Goal: Communication & Community: Share content

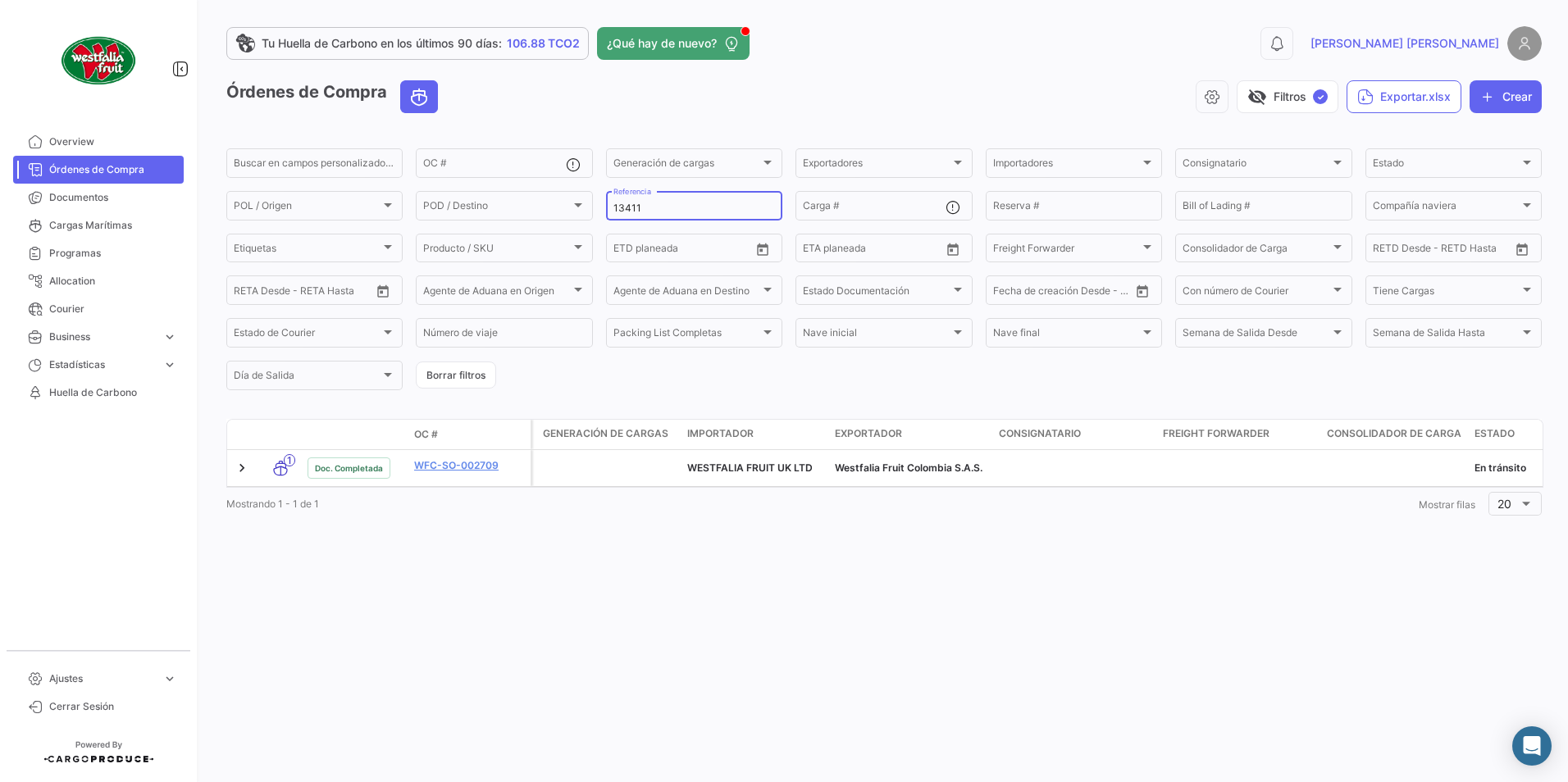
click at [667, 204] on input "13411" at bounding box center [693, 208] width 162 height 12
click at [664, 209] on input "13401" at bounding box center [693, 208] width 162 height 12
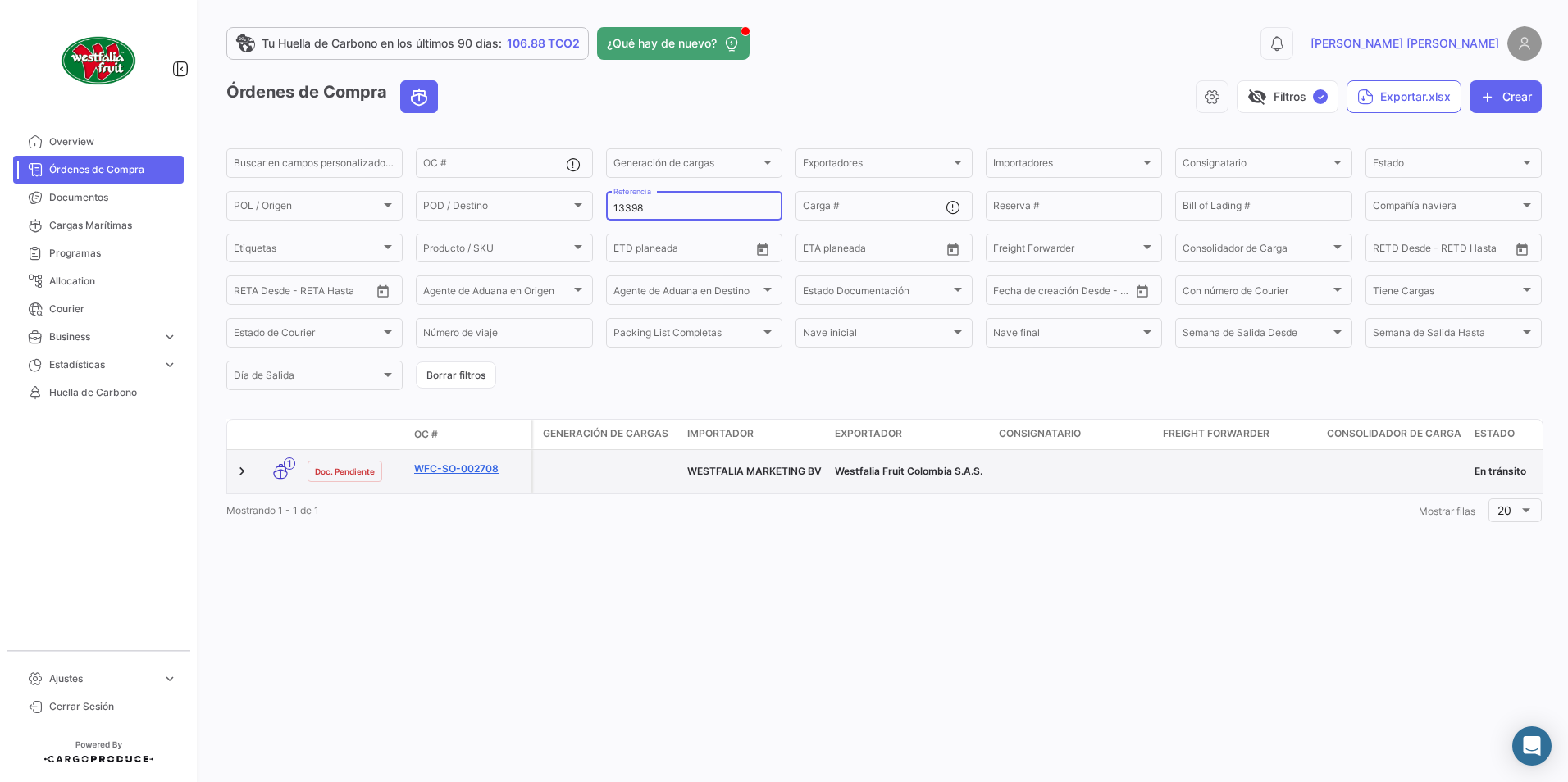
type input "13398"
click at [473, 463] on link "WFC-SO-002708" at bounding box center [469, 469] width 110 height 15
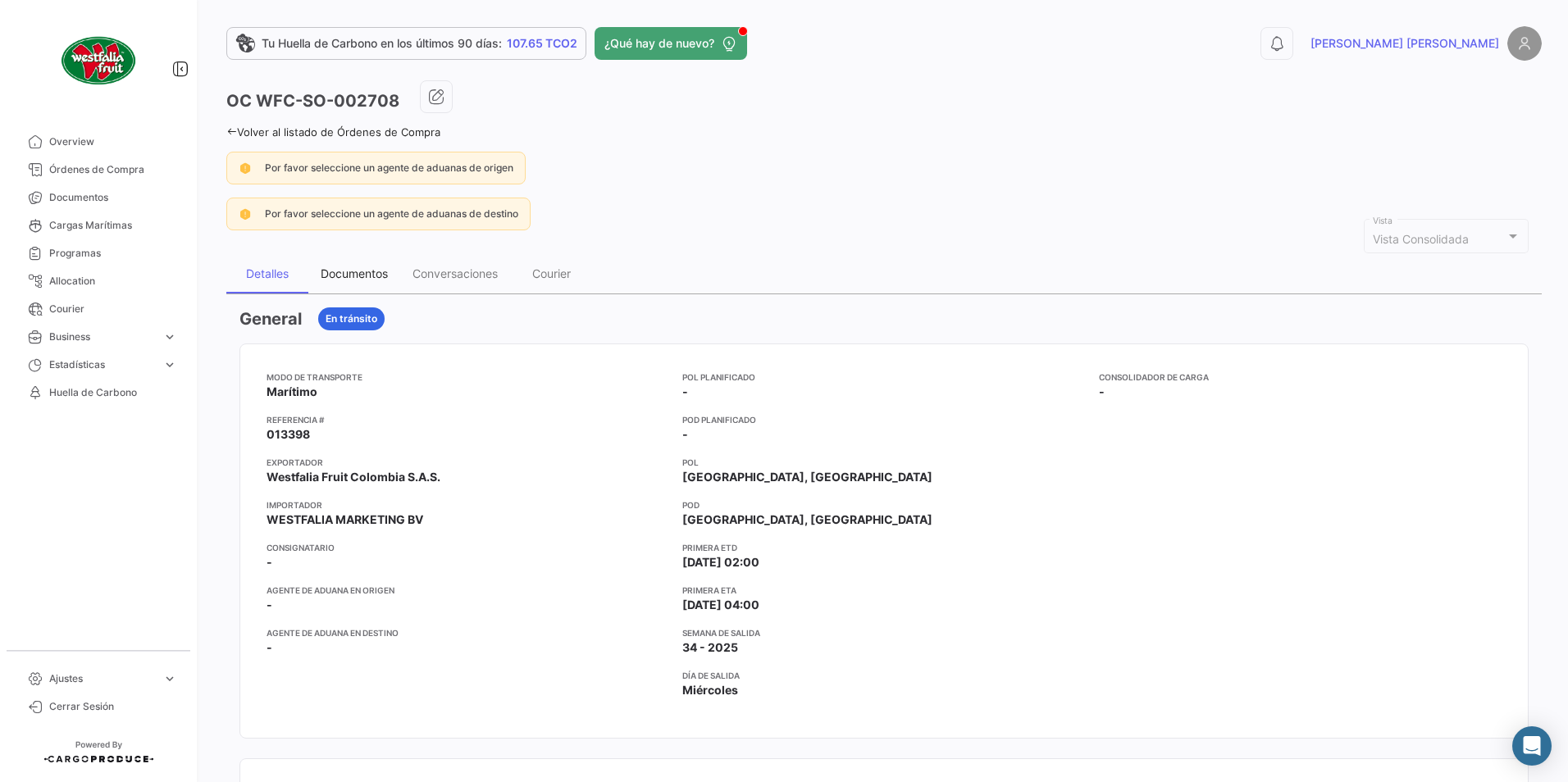
click at [337, 268] on div "Documentos" at bounding box center [353, 273] width 67 height 14
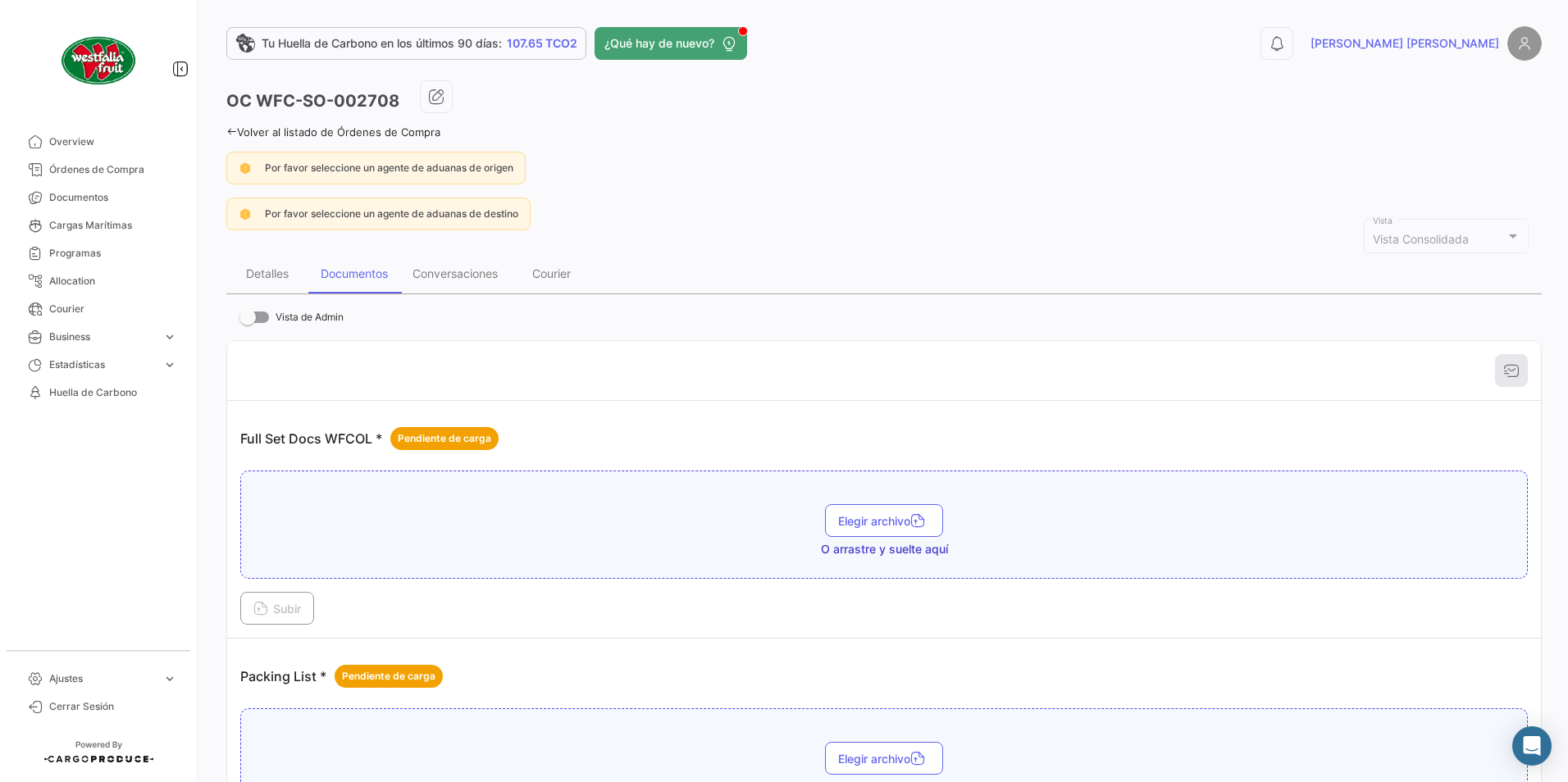
scroll to position [187, 0]
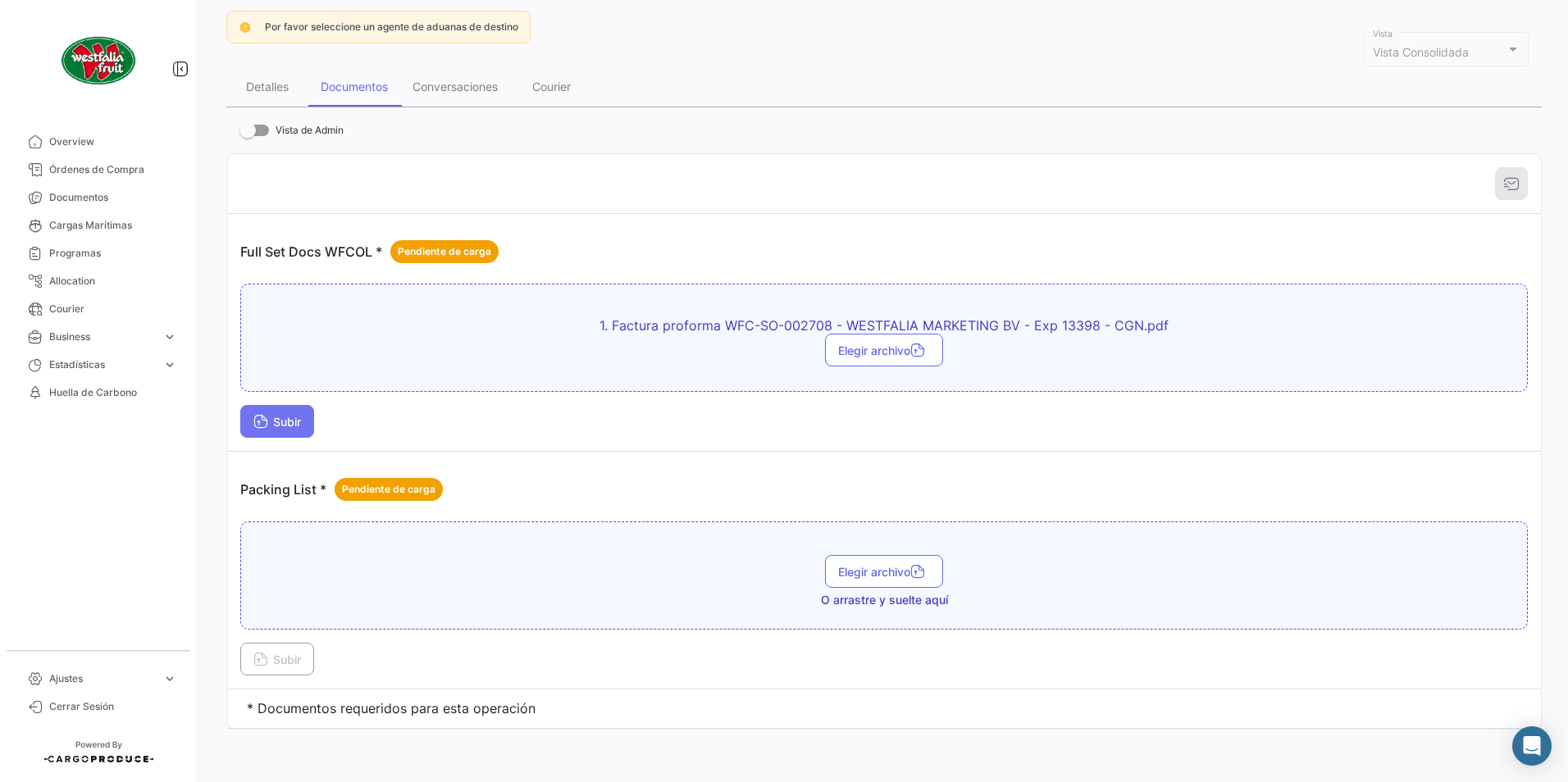
click at [301, 418] on span "Subir" at bounding box center [277, 422] width 48 height 14
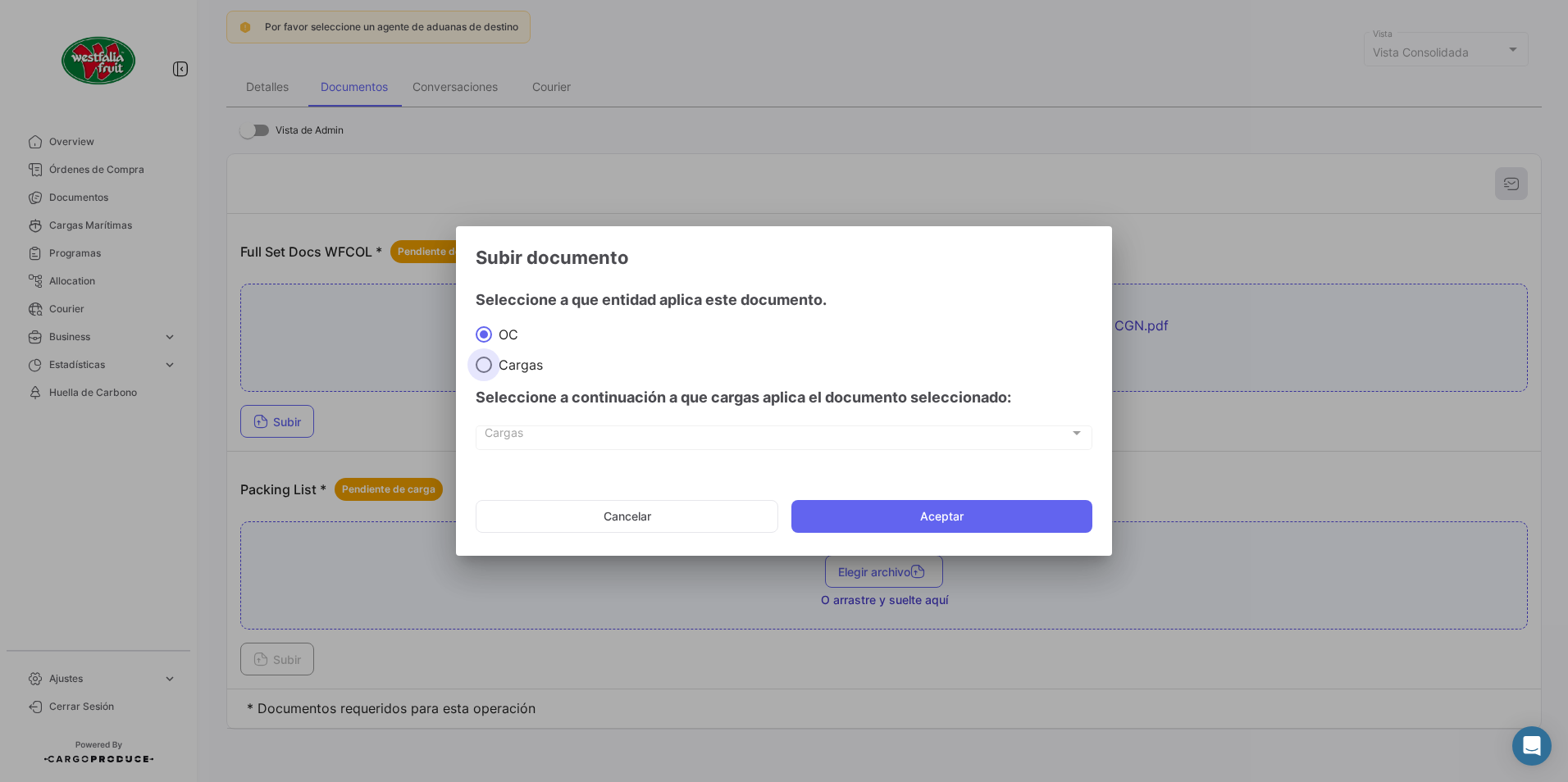
click at [512, 359] on span "Cargas" at bounding box center [518, 365] width 51 height 16
click at [492, 359] on input "Cargas" at bounding box center [484, 365] width 16 height 16
radio input "true"
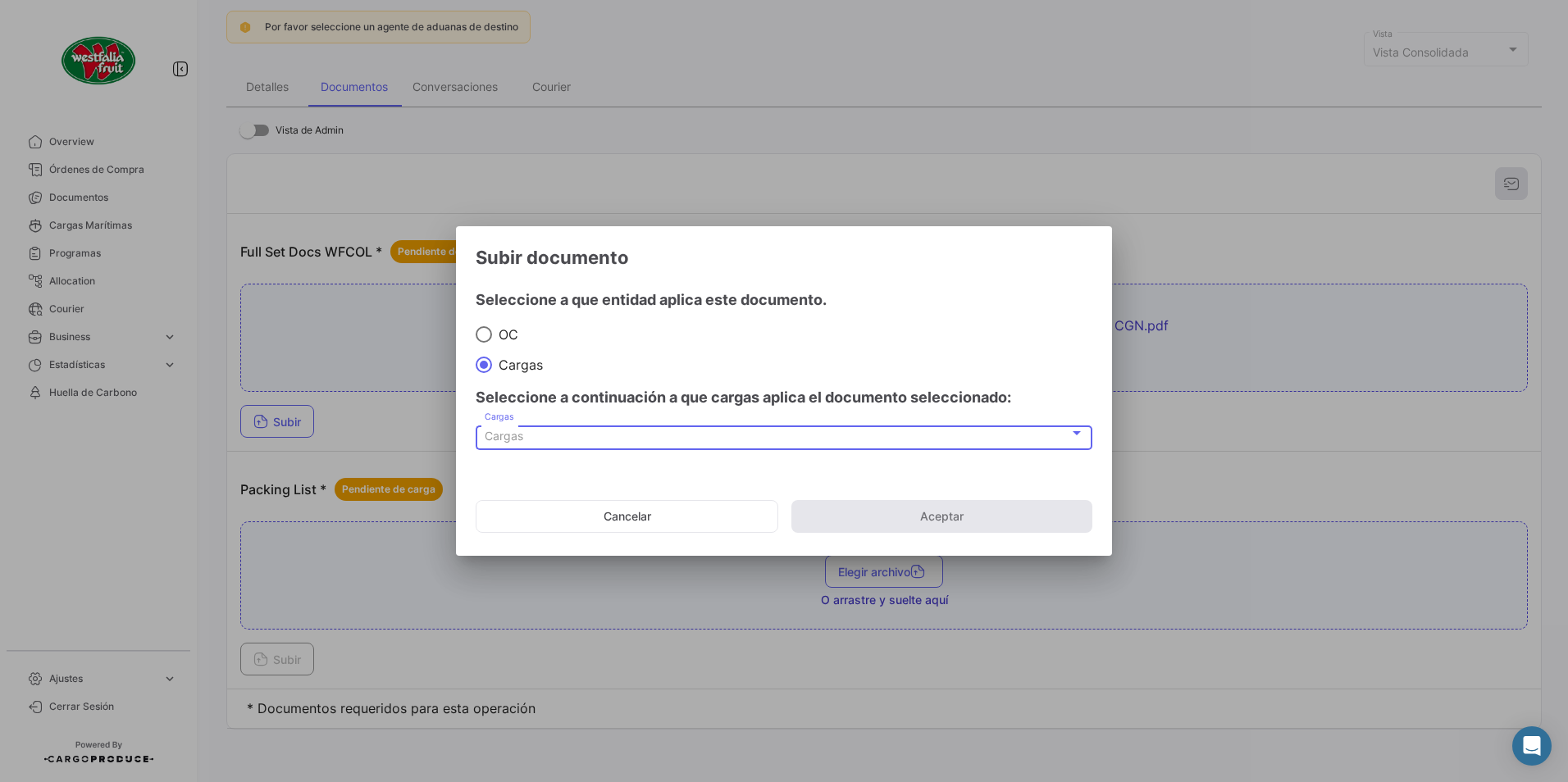
click at [518, 434] on span "Cargas" at bounding box center [504, 435] width 38 height 14
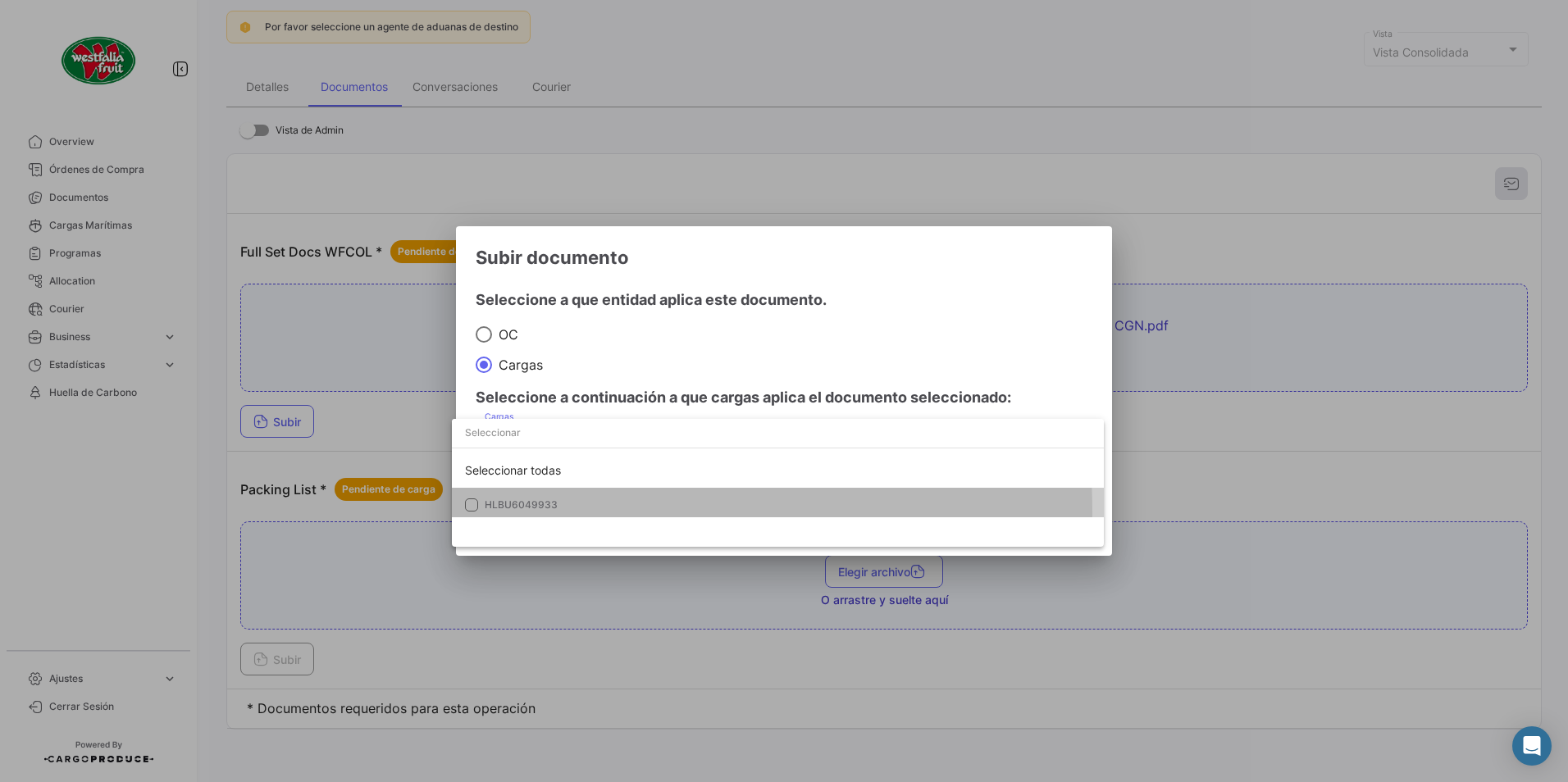
drag, startPoint x: 529, startPoint y: 511, endPoint x: 542, endPoint y: 487, distance: 27.3
click at [529, 507] on span "HLBU6049933" at bounding box center [599, 505] width 230 height 15
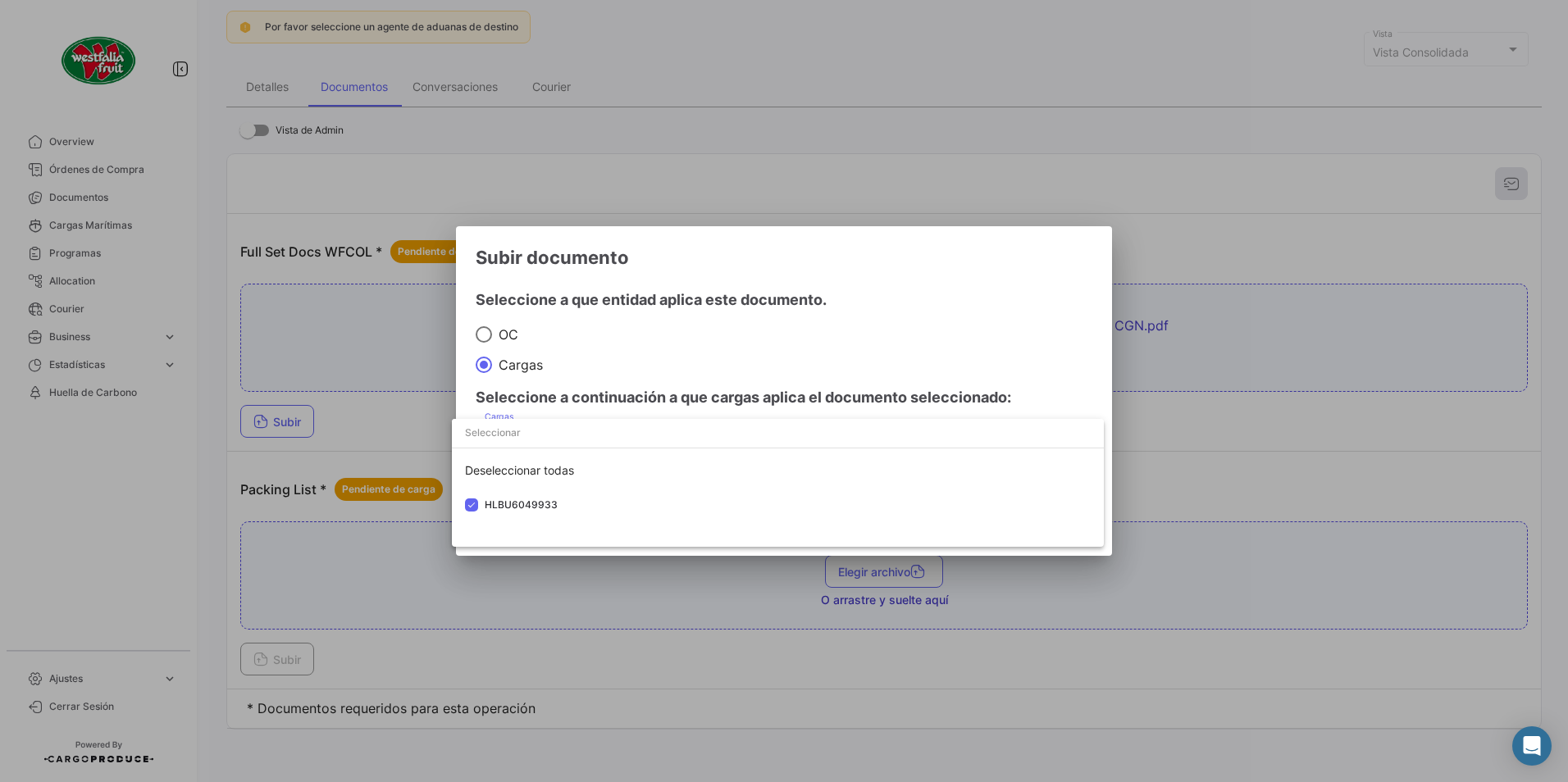
click at [676, 338] on div at bounding box center [784, 391] width 1568 height 782
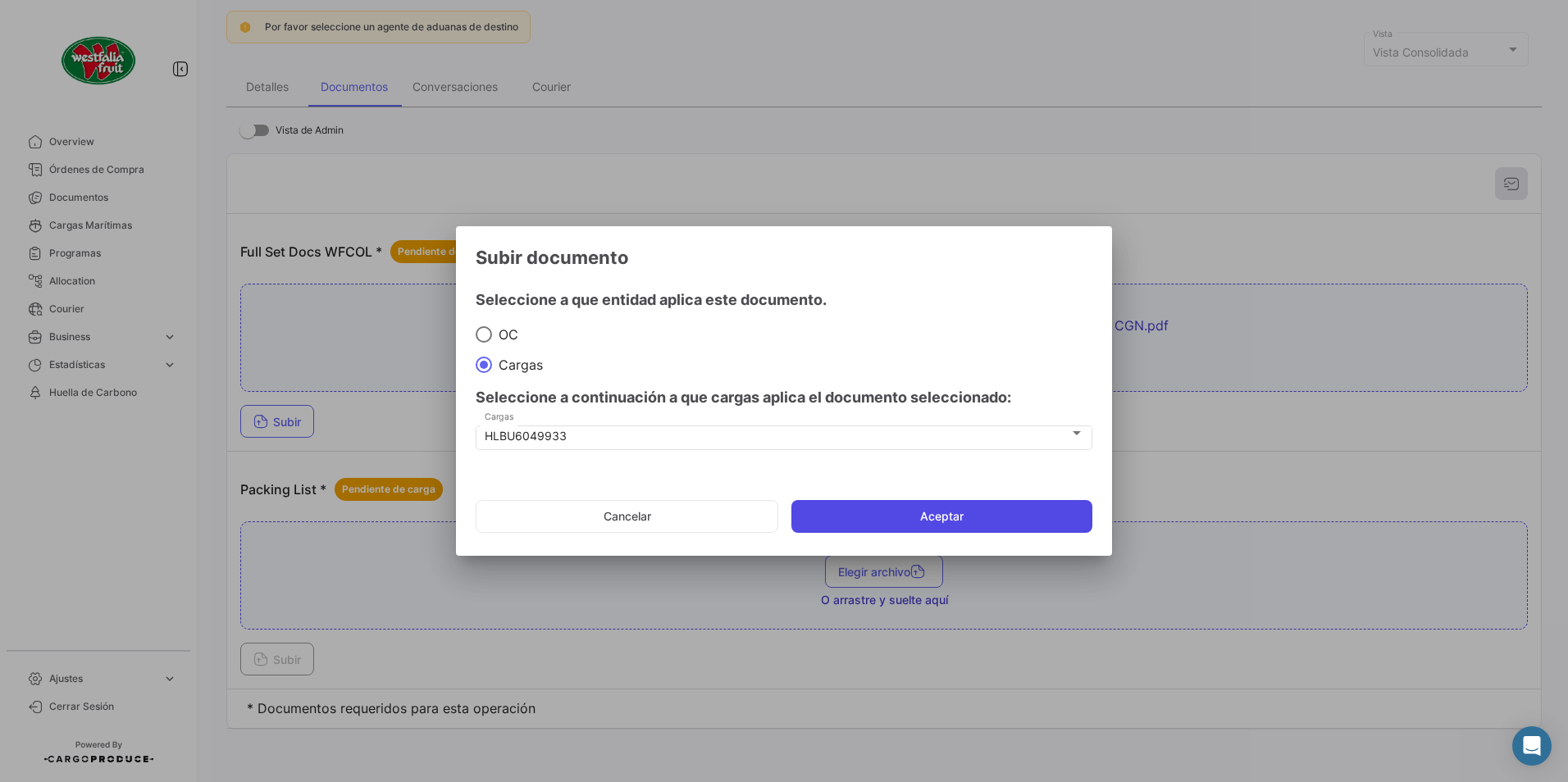
click at [834, 512] on button "Aceptar" at bounding box center [941, 517] width 301 height 33
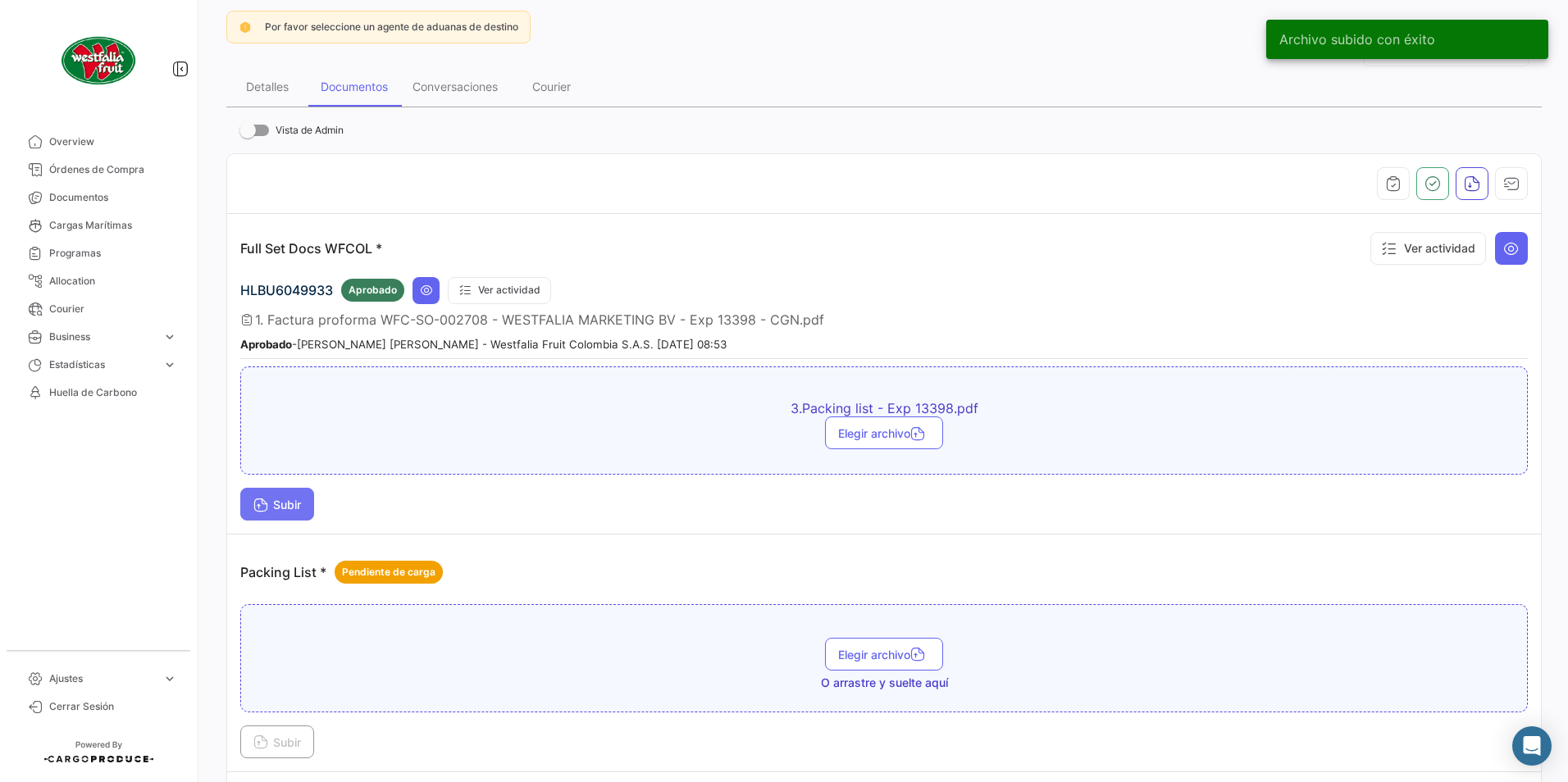
click at [298, 498] on span "Subir" at bounding box center [277, 504] width 48 height 14
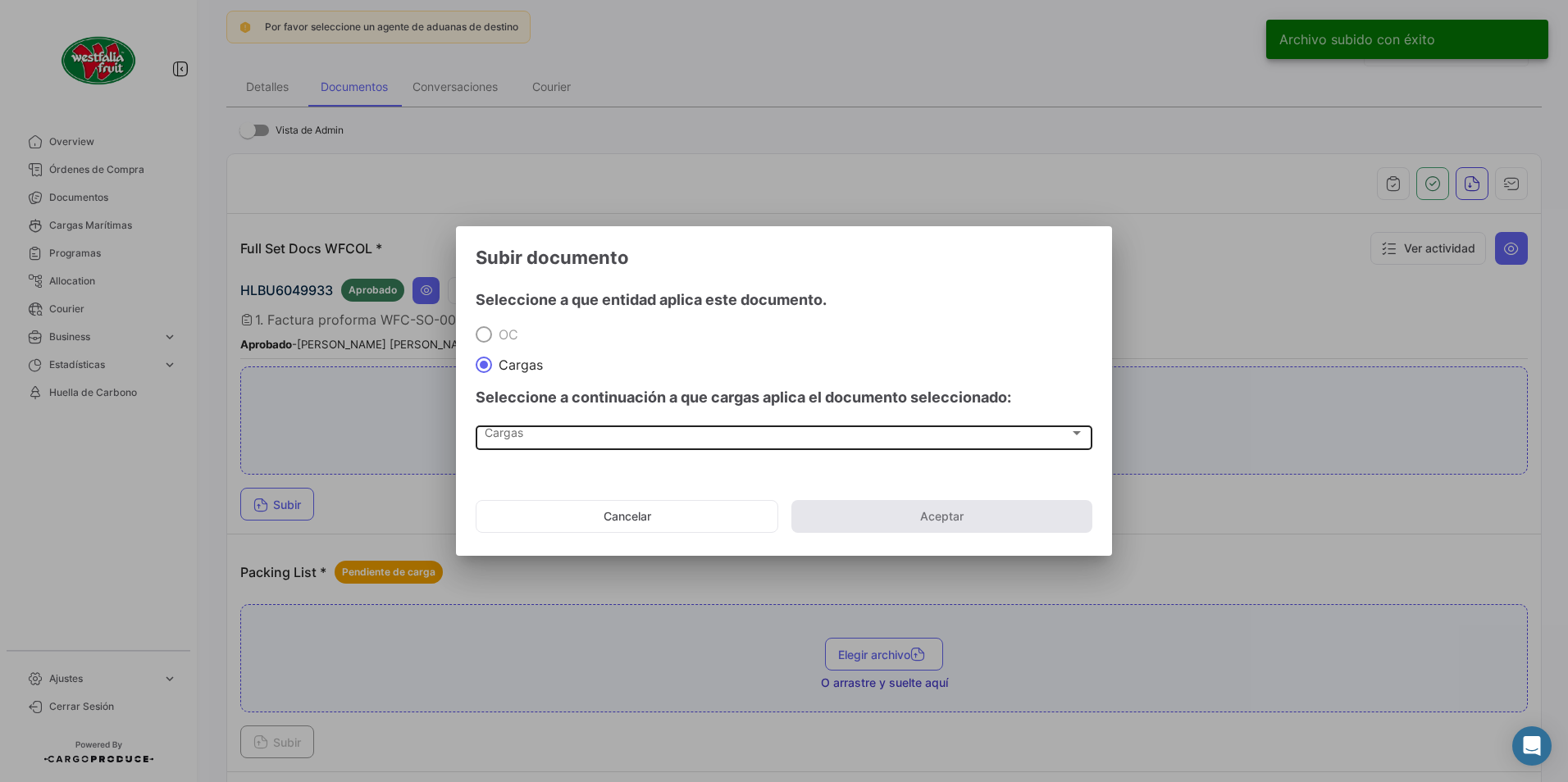
click at [518, 445] on div "Cargas Cargas" at bounding box center [784, 436] width 599 height 27
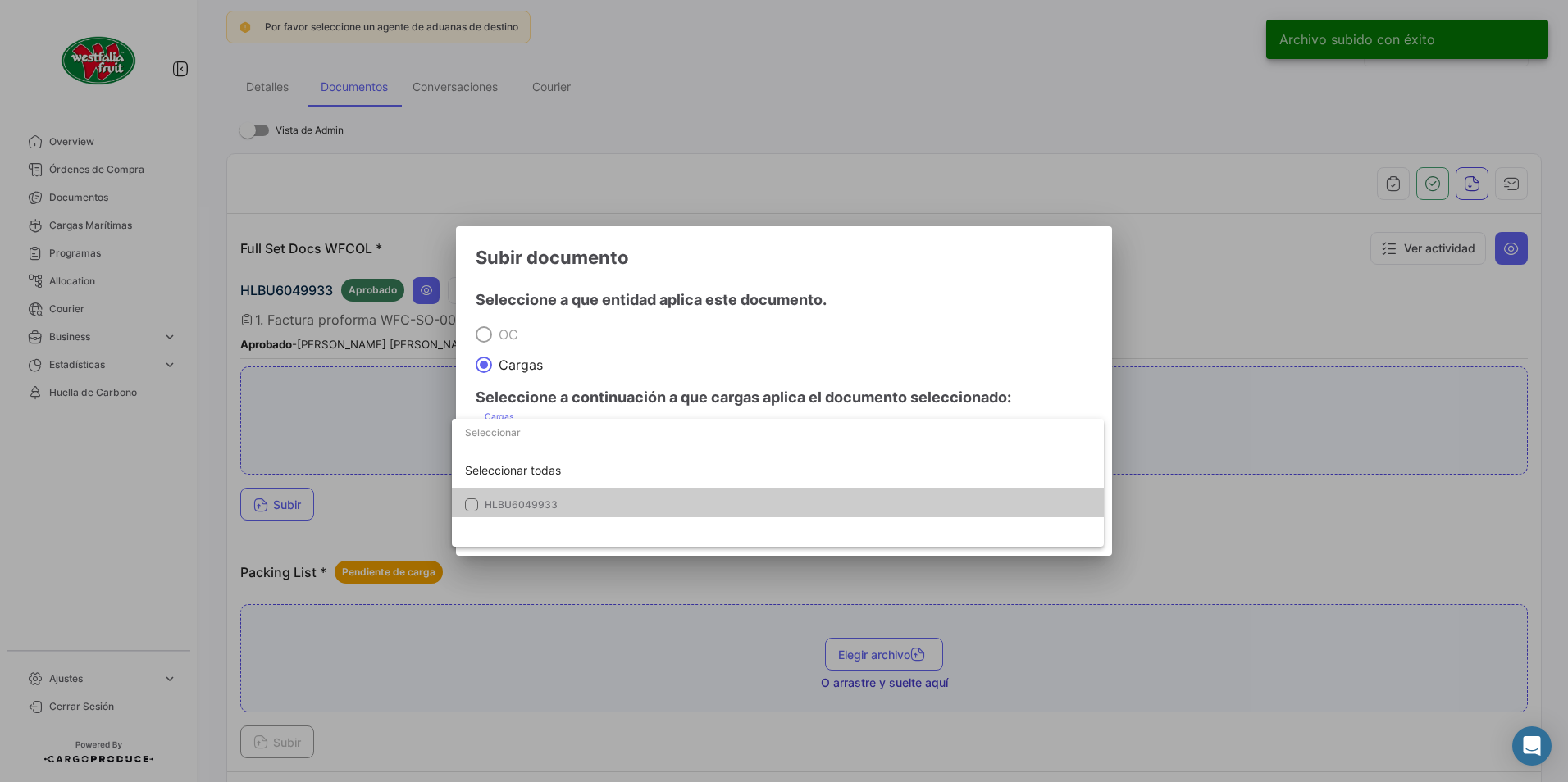
click at [509, 503] on span "HLBU6049933" at bounding box center [521, 504] width 73 height 12
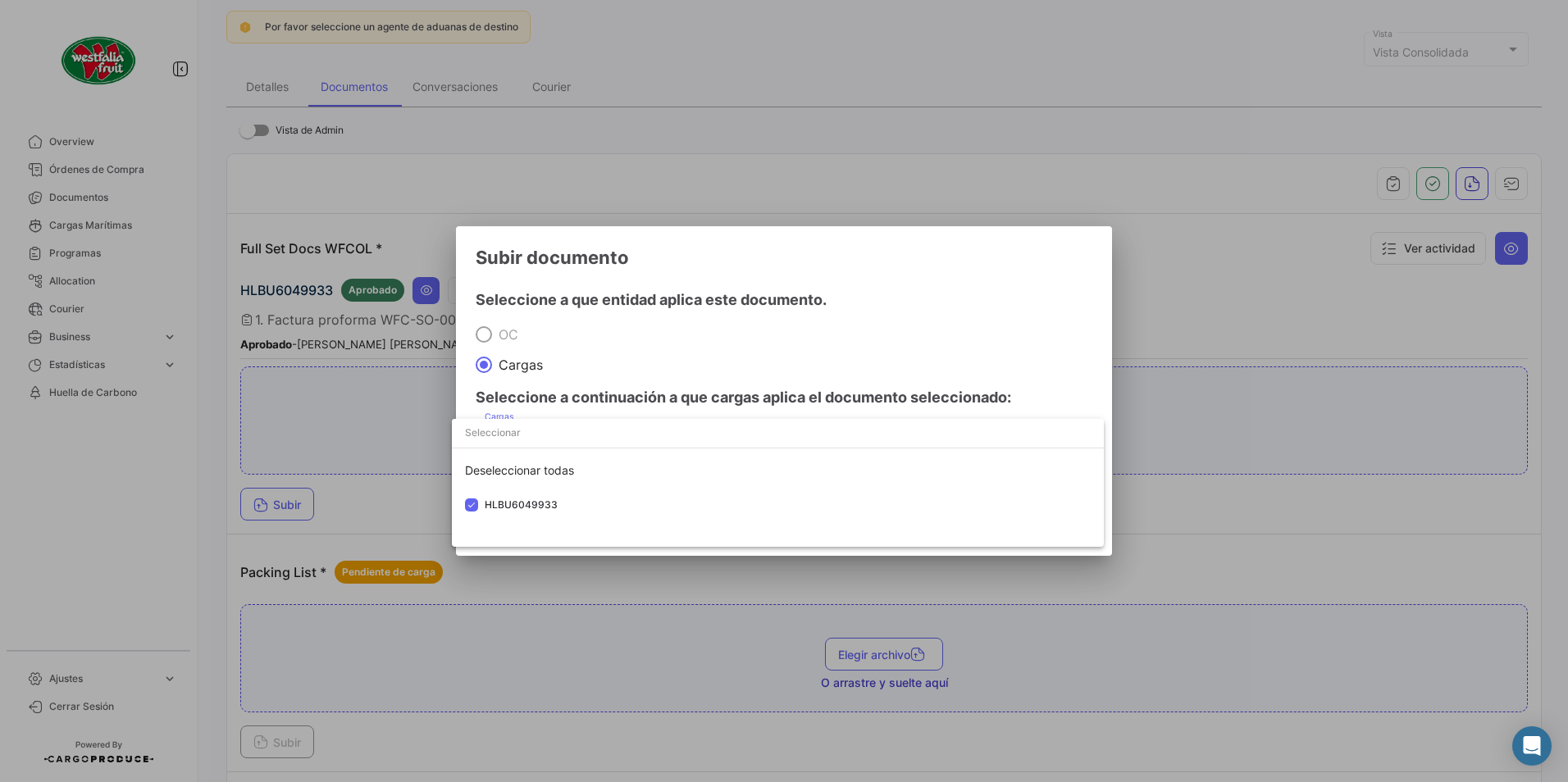
click at [815, 322] on div at bounding box center [784, 391] width 1568 height 782
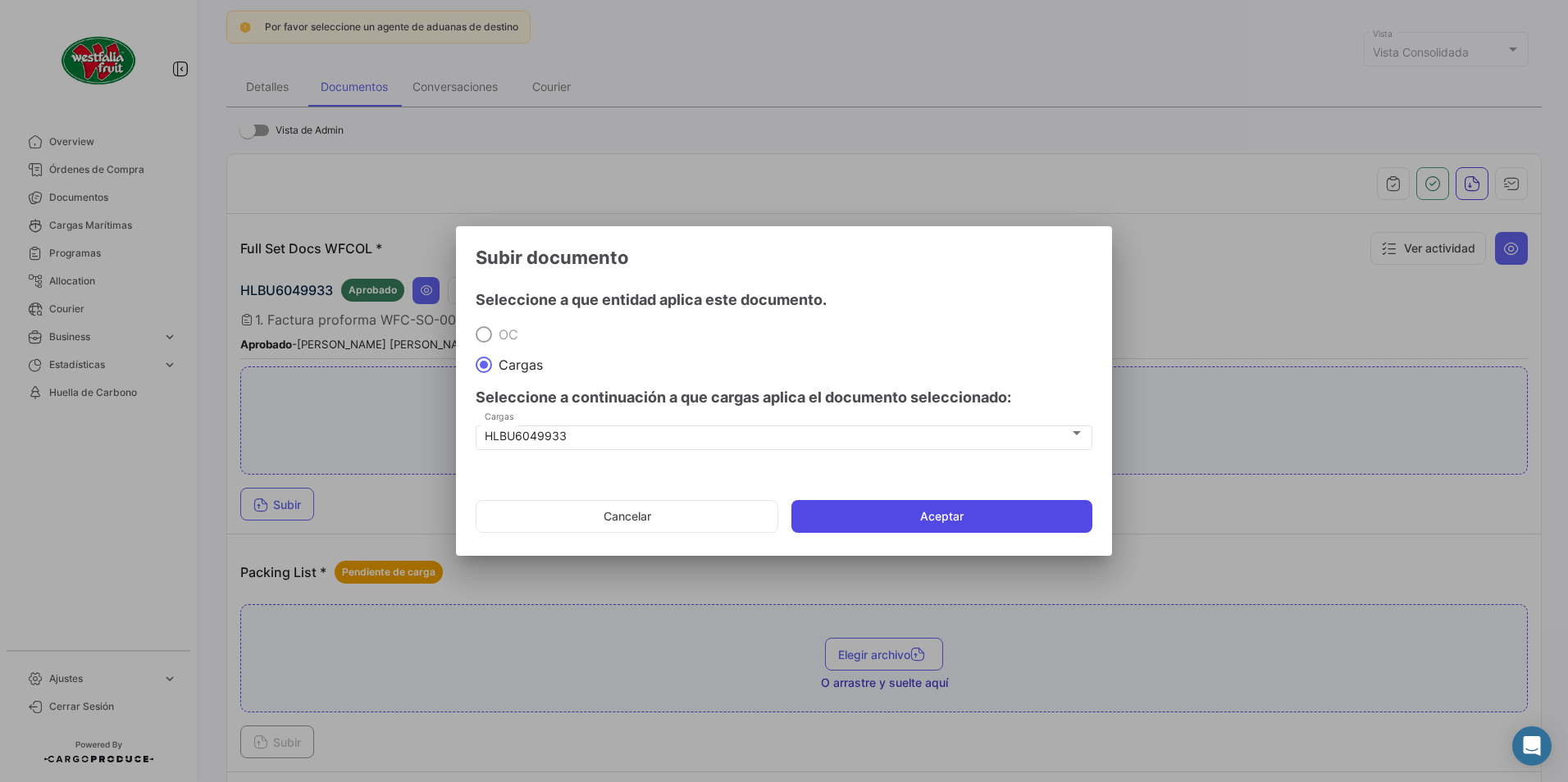
click at [879, 515] on button "Aceptar" at bounding box center [941, 517] width 301 height 33
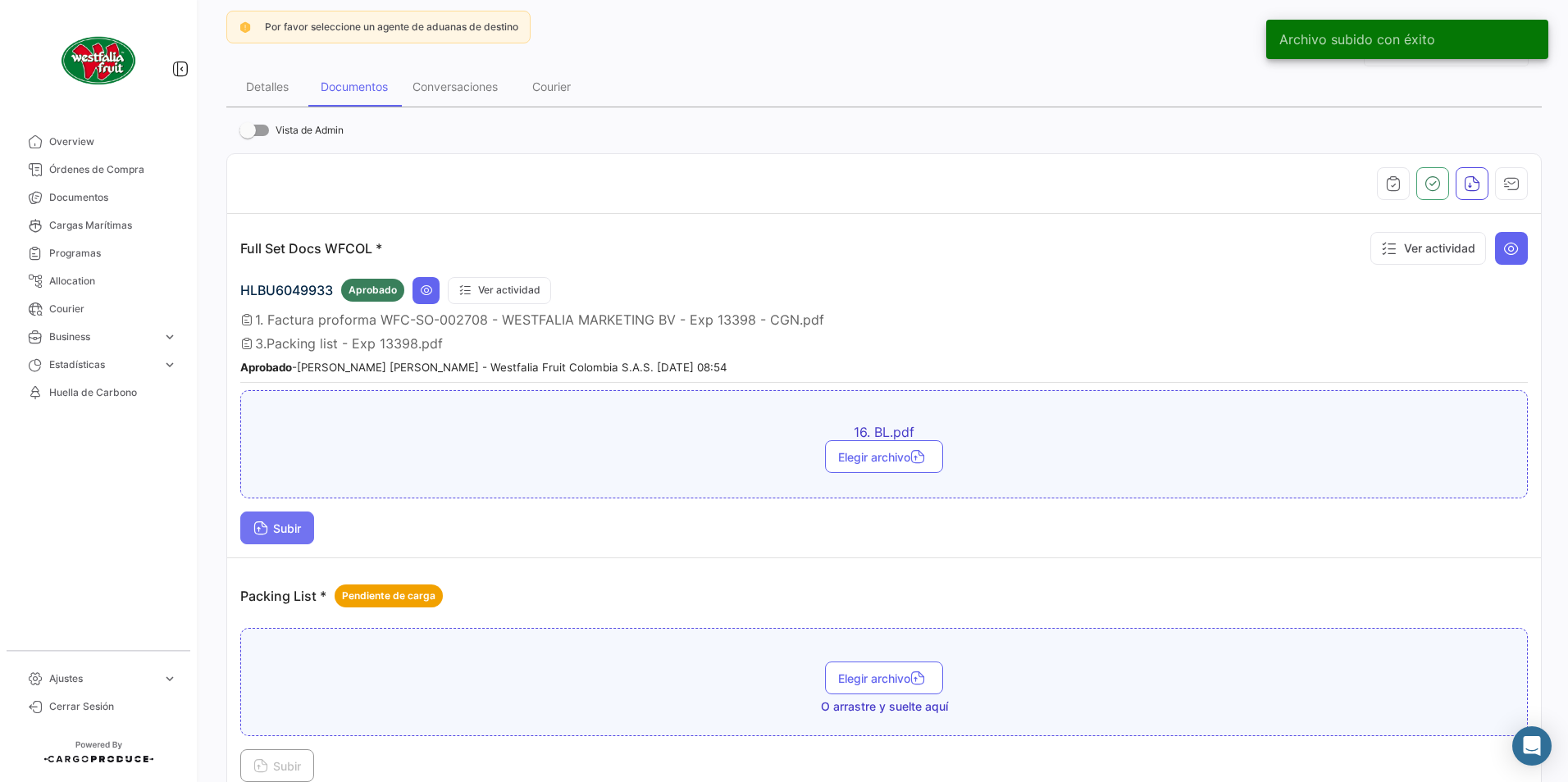
click at [276, 533] on span "Subir" at bounding box center [277, 528] width 48 height 14
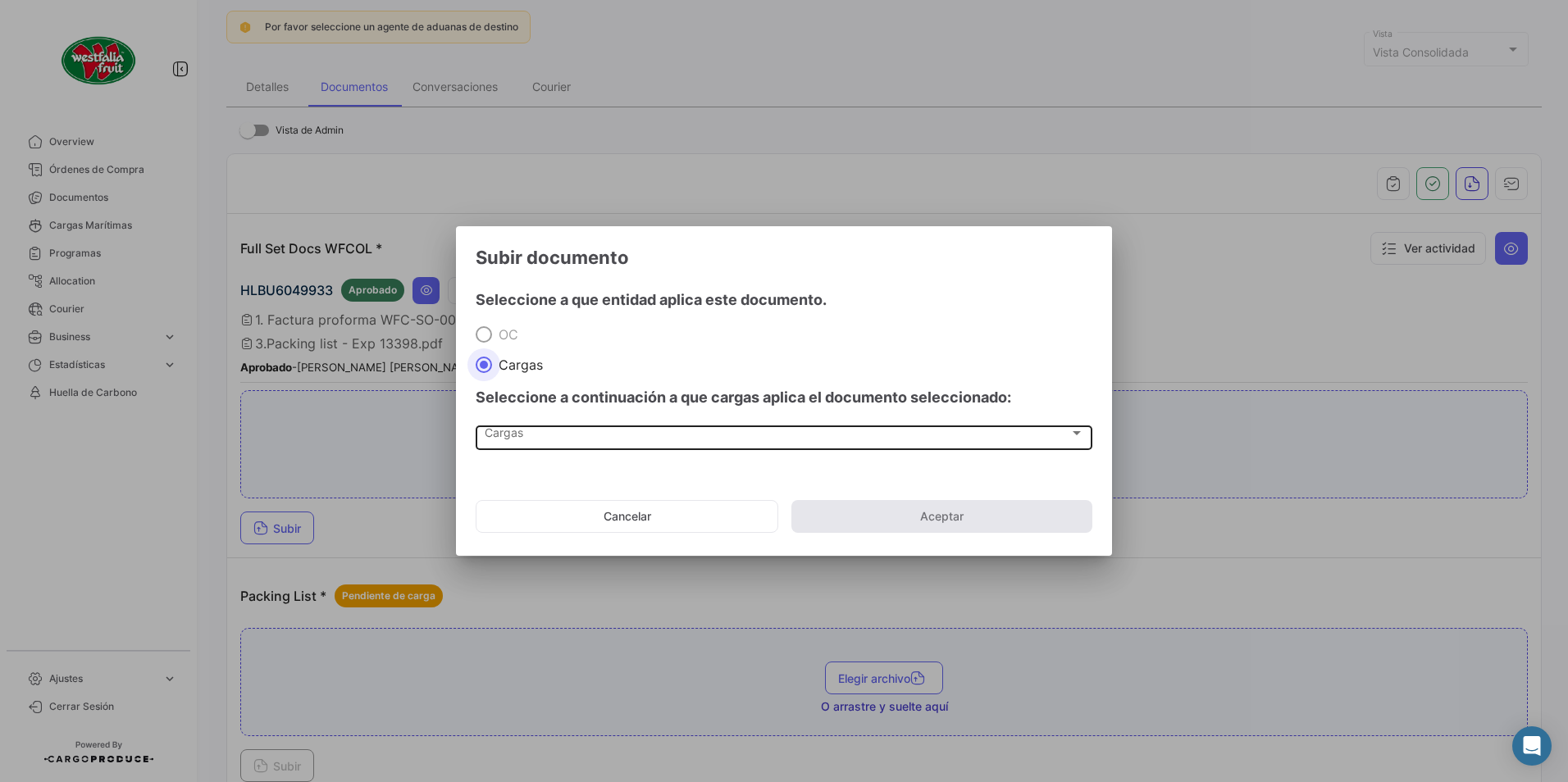
click at [519, 444] on div "Cargas Cargas" at bounding box center [784, 436] width 599 height 27
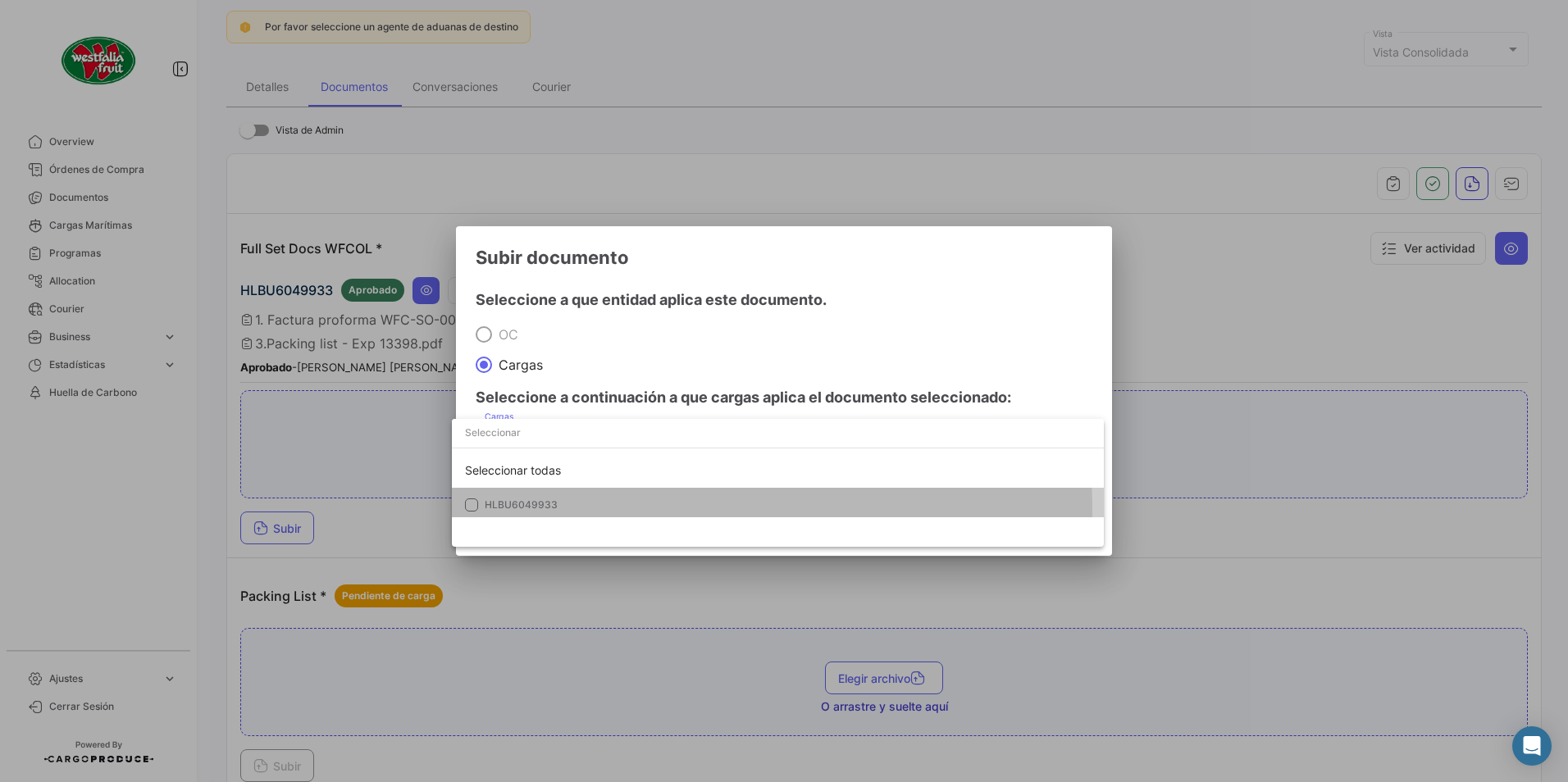
click at [510, 510] on span "HLBU6049933" at bounding box center [599, 505] width 230 height 15
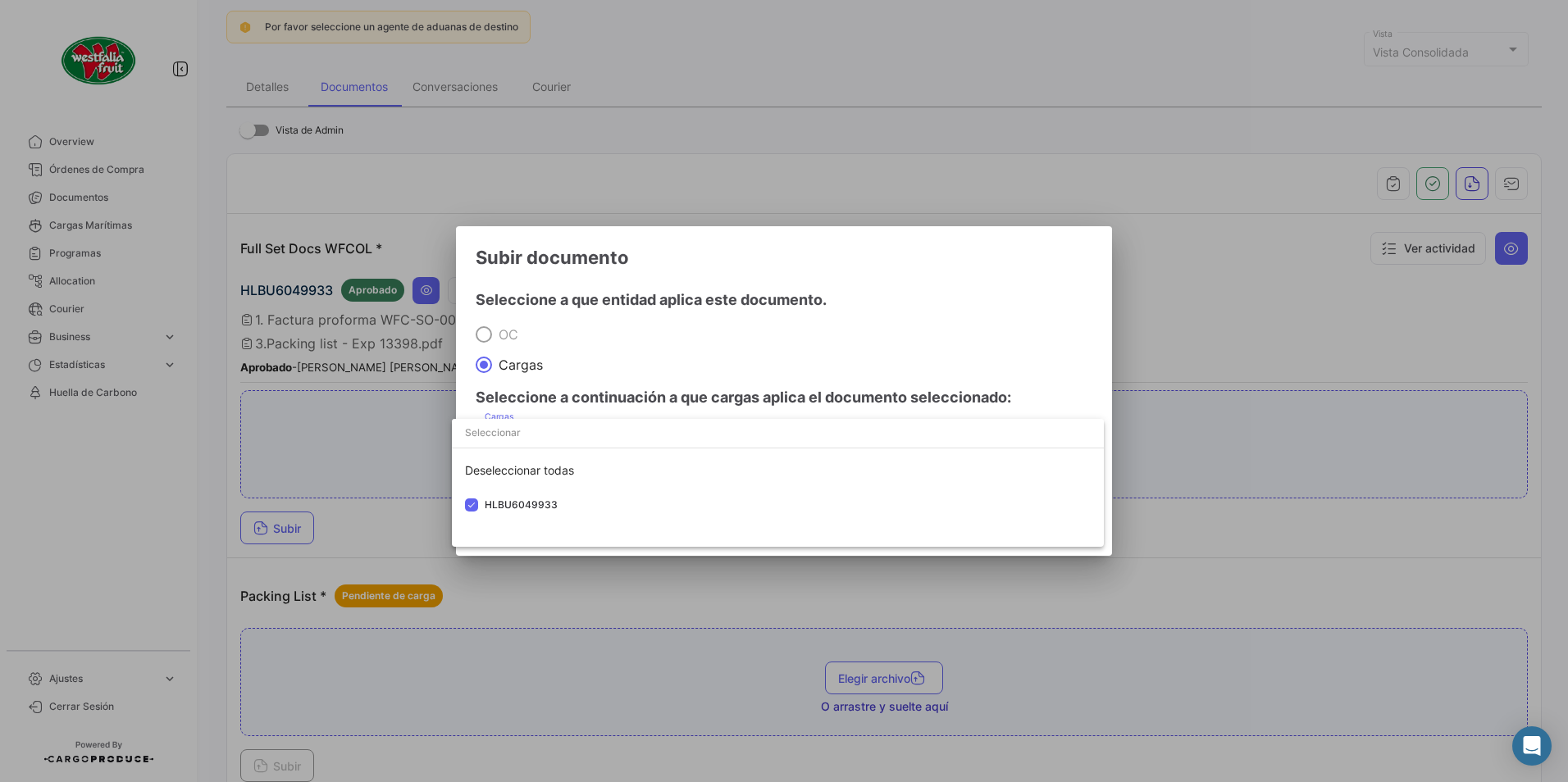
click at [802, 373] on div at bounding box center [784, 391] width 1568 height 782
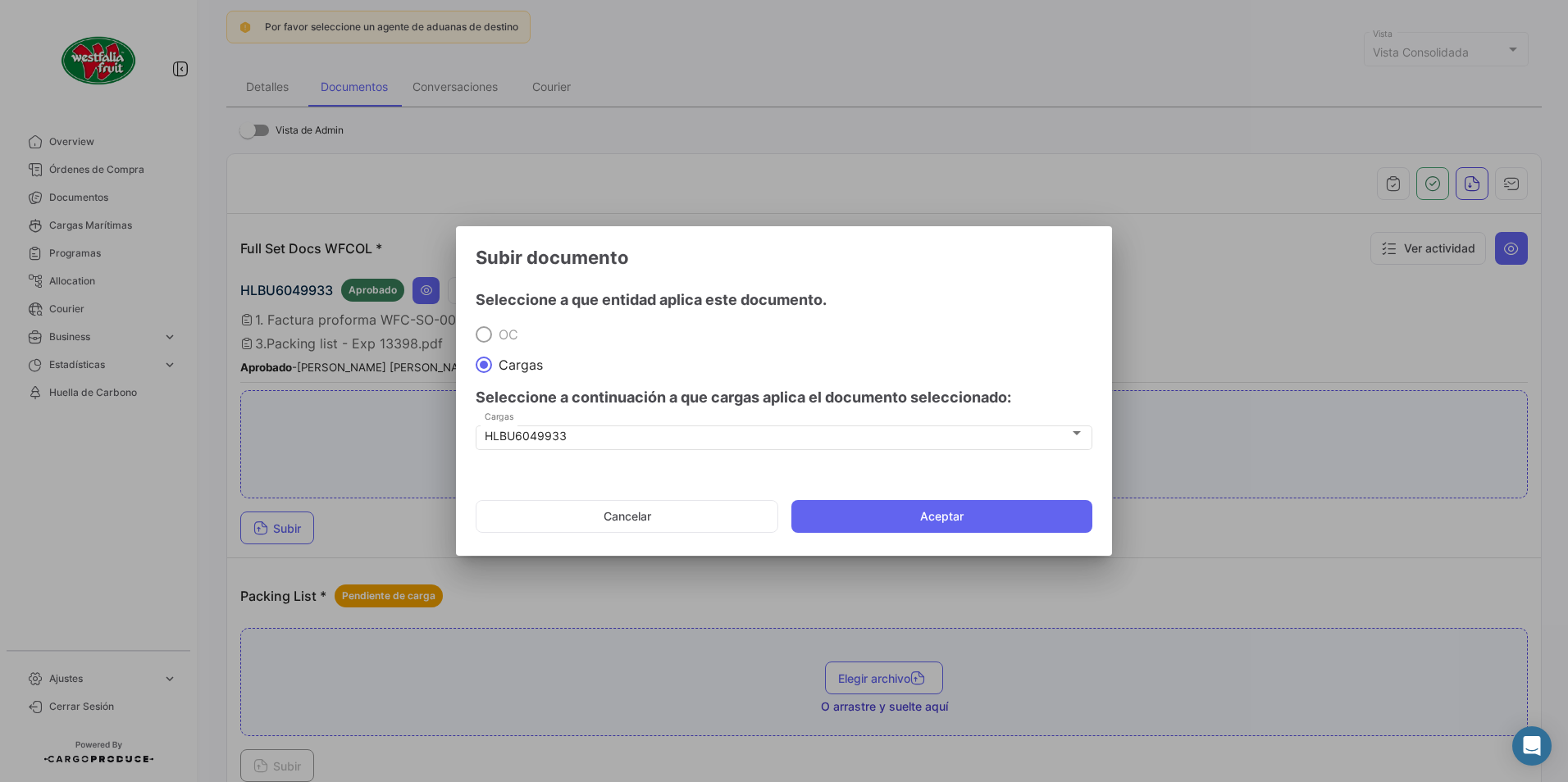
click at [862, 495] on mat-dialog-actions "Cancelar Aceptar" at bounding box center [784, 516] width 617 height 56
click at [865, 502] on button "Aceptar" at bounding box center [941, 517] width 301 height 33
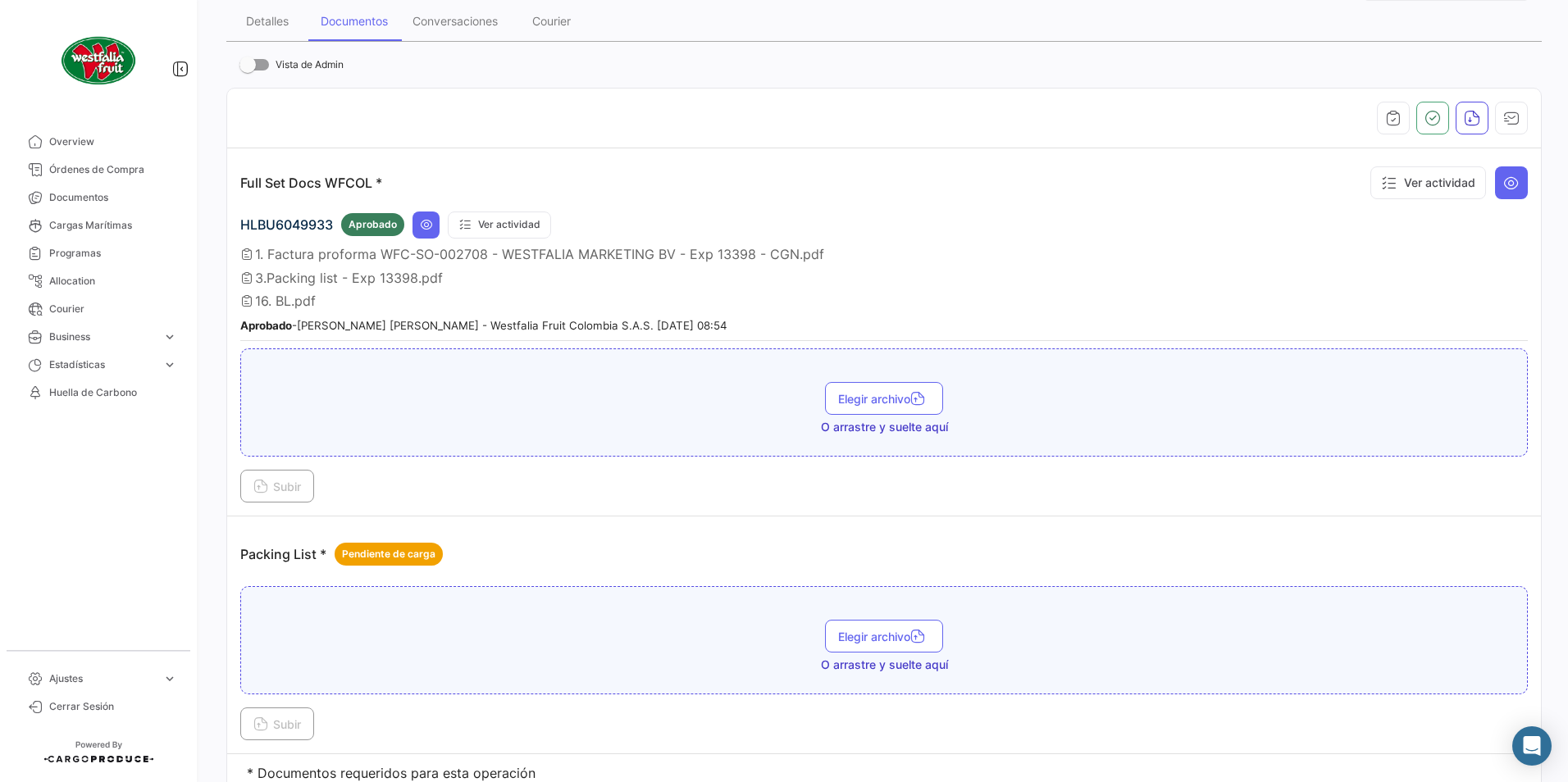
scroll to position [317, 0]
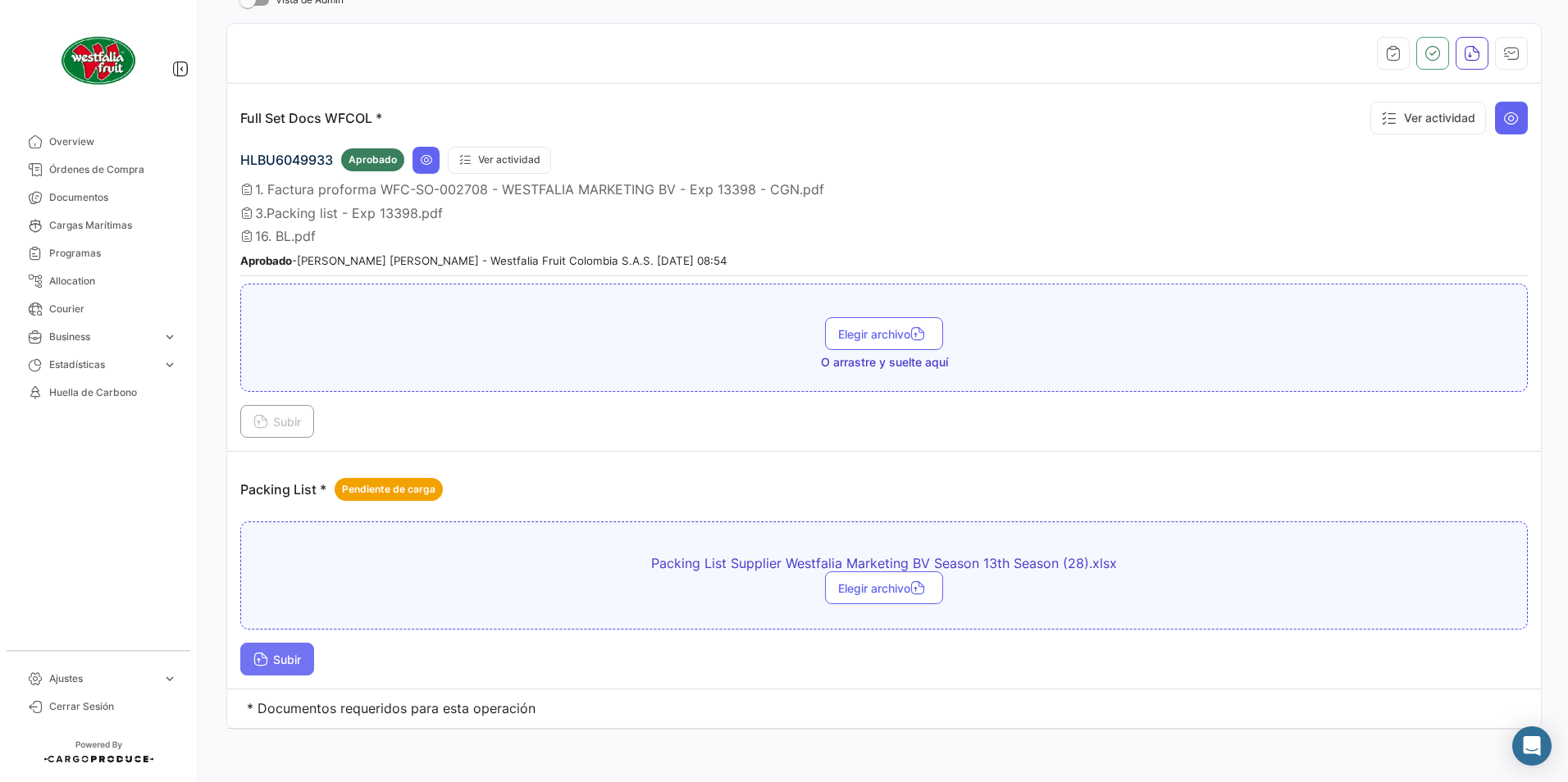
click at [292, 670] on button "Subir" at bounding box center [277, 659] width 74 height 33
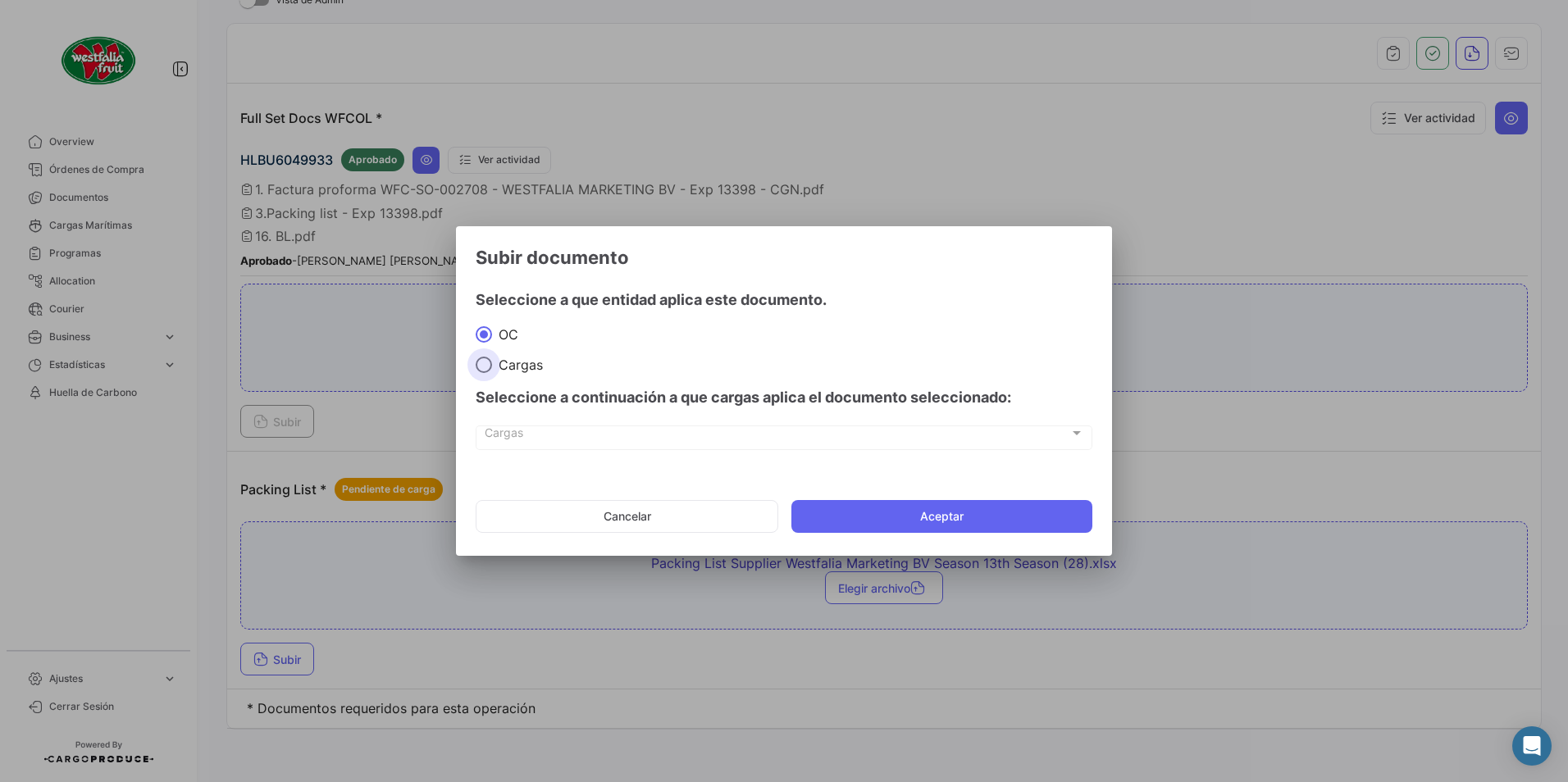
click at [527, 367] on span "Cargas" at bounding box center [518, 365] width 51 height 16
click at [492, 367] on input "Cargas" at bounding box center [484, 365] width 16 height 16
radio input "true"
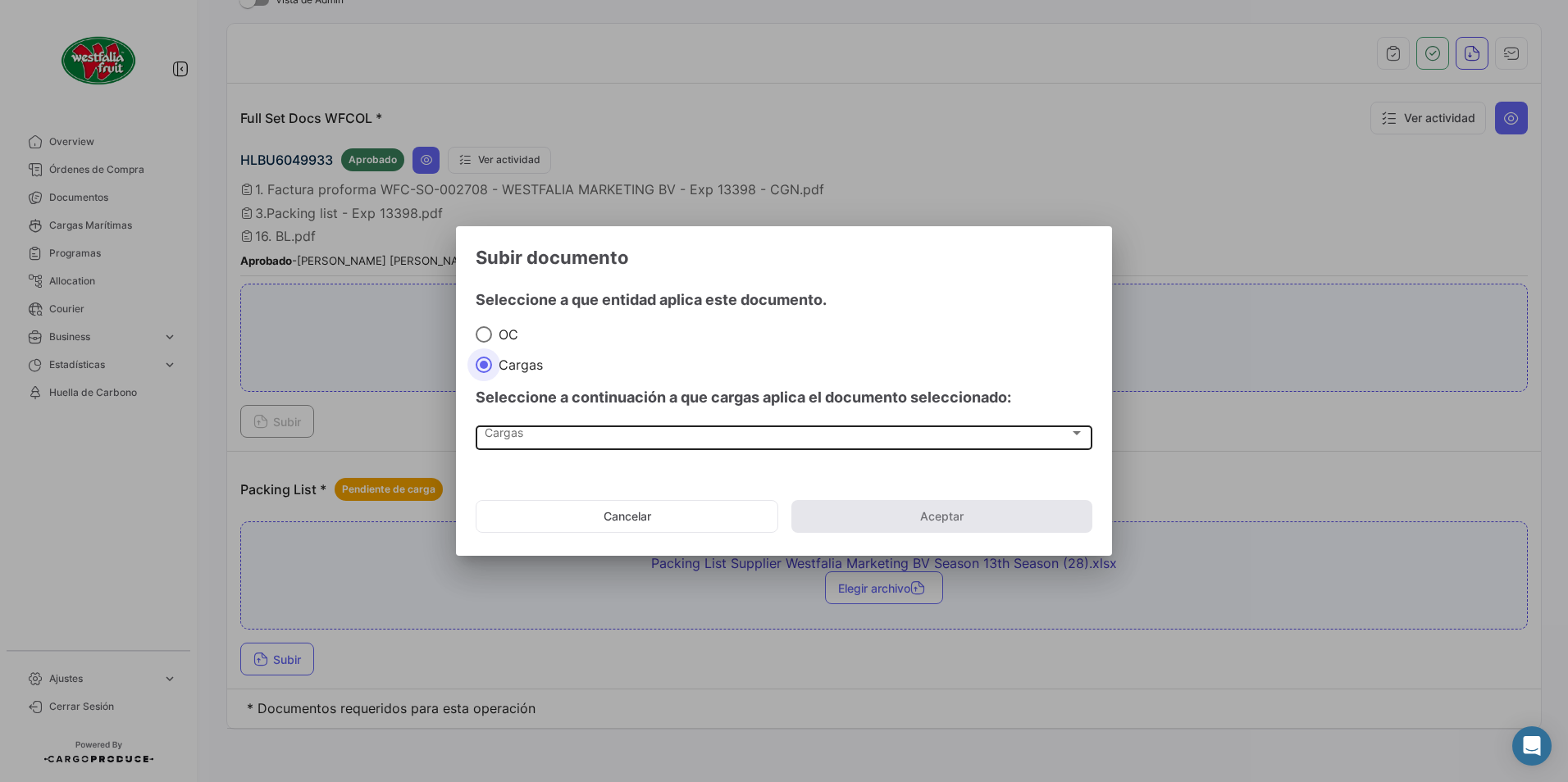
click at [537, 448] on div "Cargas Cargas" at bounding box center [784, 436] width 599 height 27
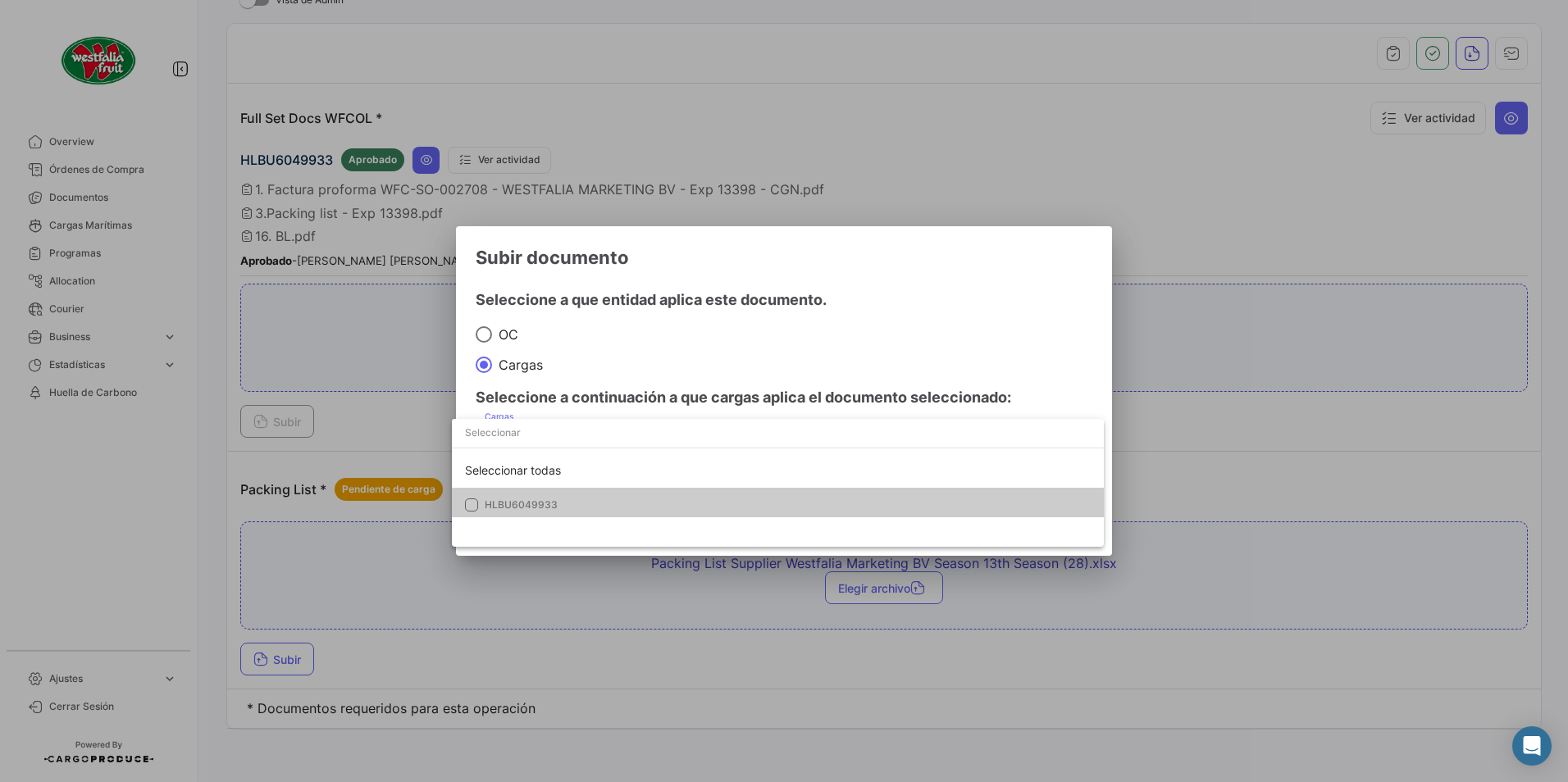
click at [510, 501] on span "HLBU6049933" at bounding box center [521, 504] width 73 height 12
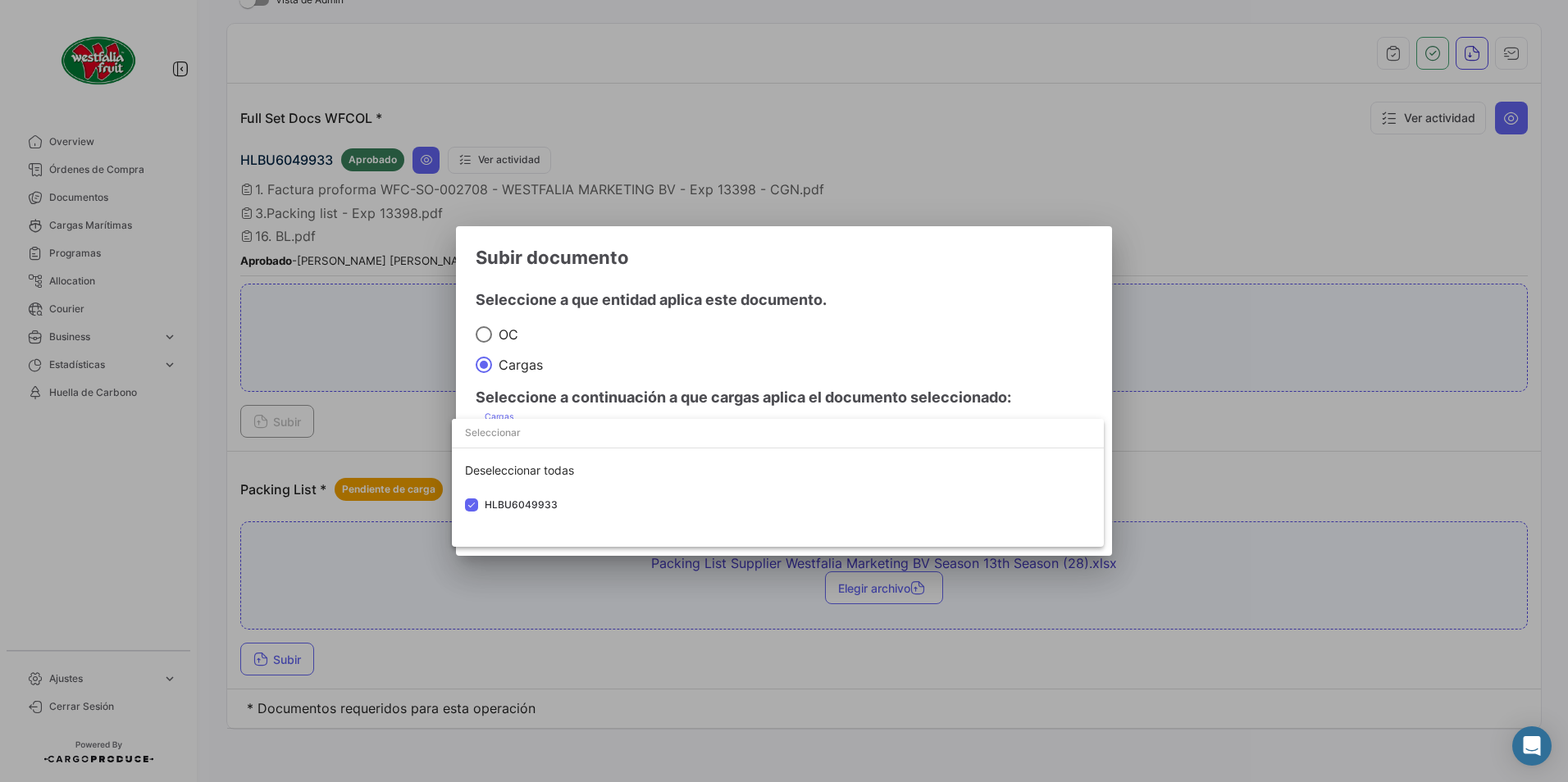
click at [819, 349] on div at bounding box center [784, 391] width 1568 height 782
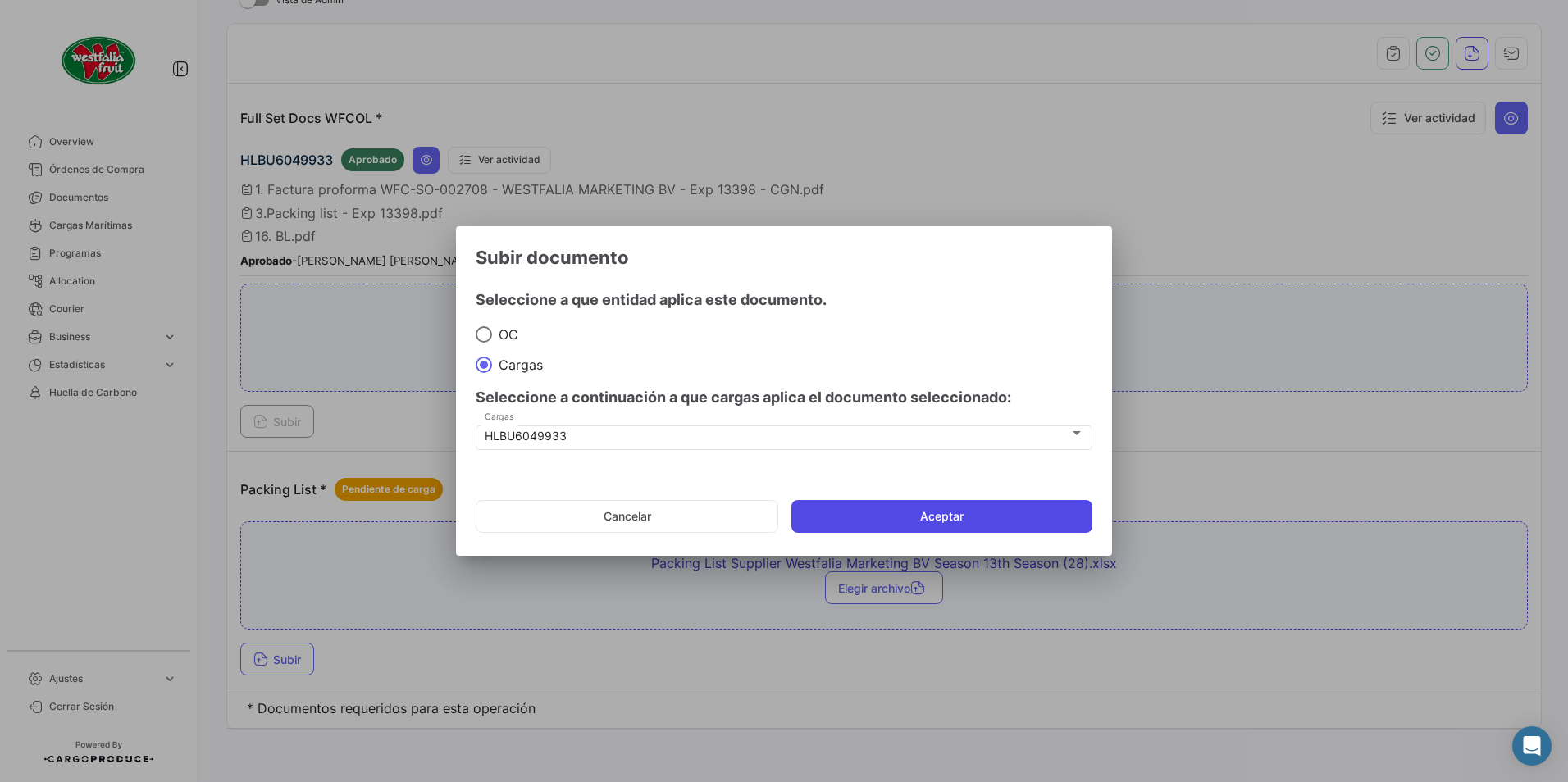
click at [881, 512] on button "Aceptar" at bounding box center [941, 517] width 301 height 33
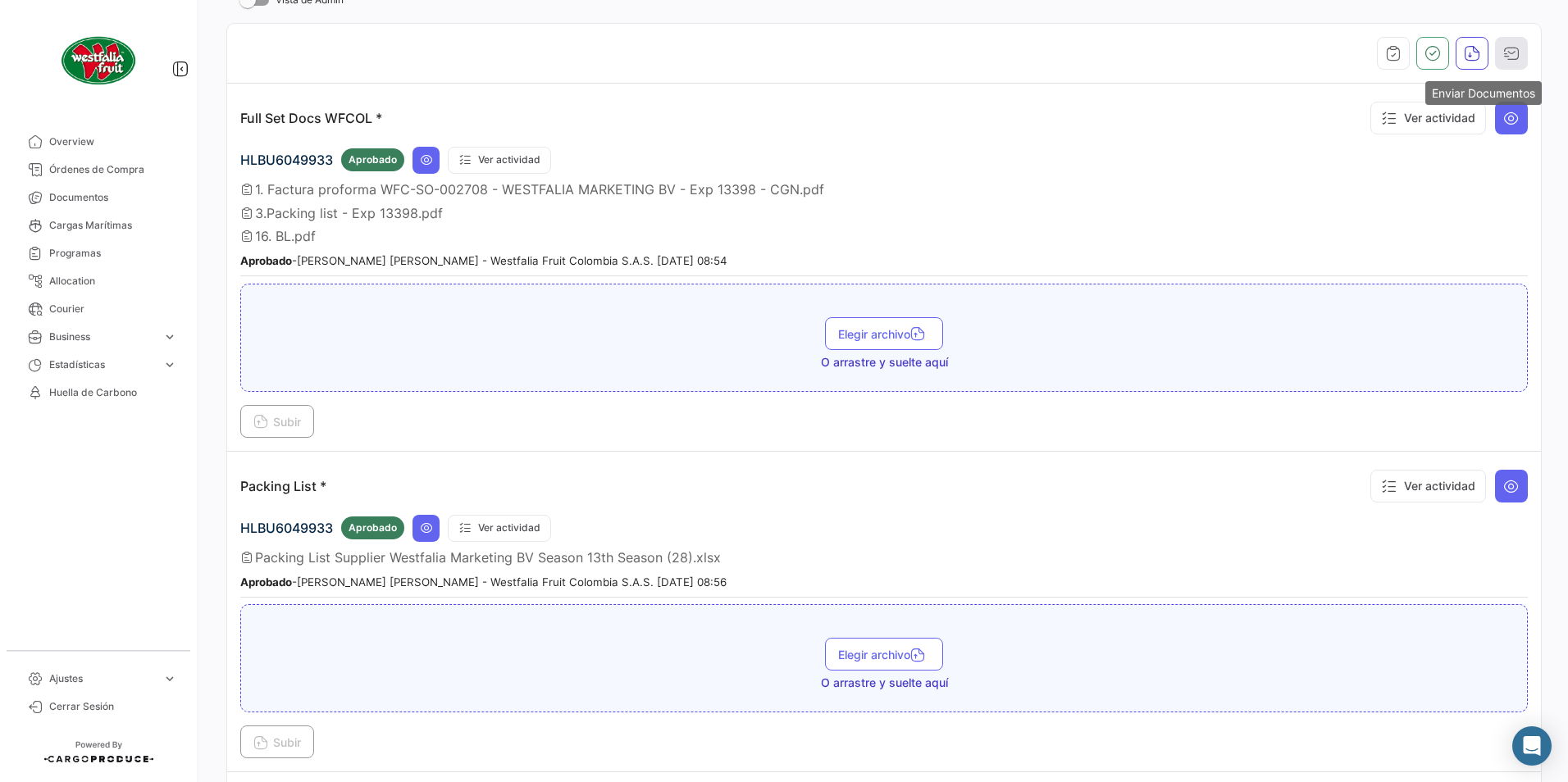
click at [1506, 48] on icon "button" at bounding box center [1511, 53] width 16 height 16
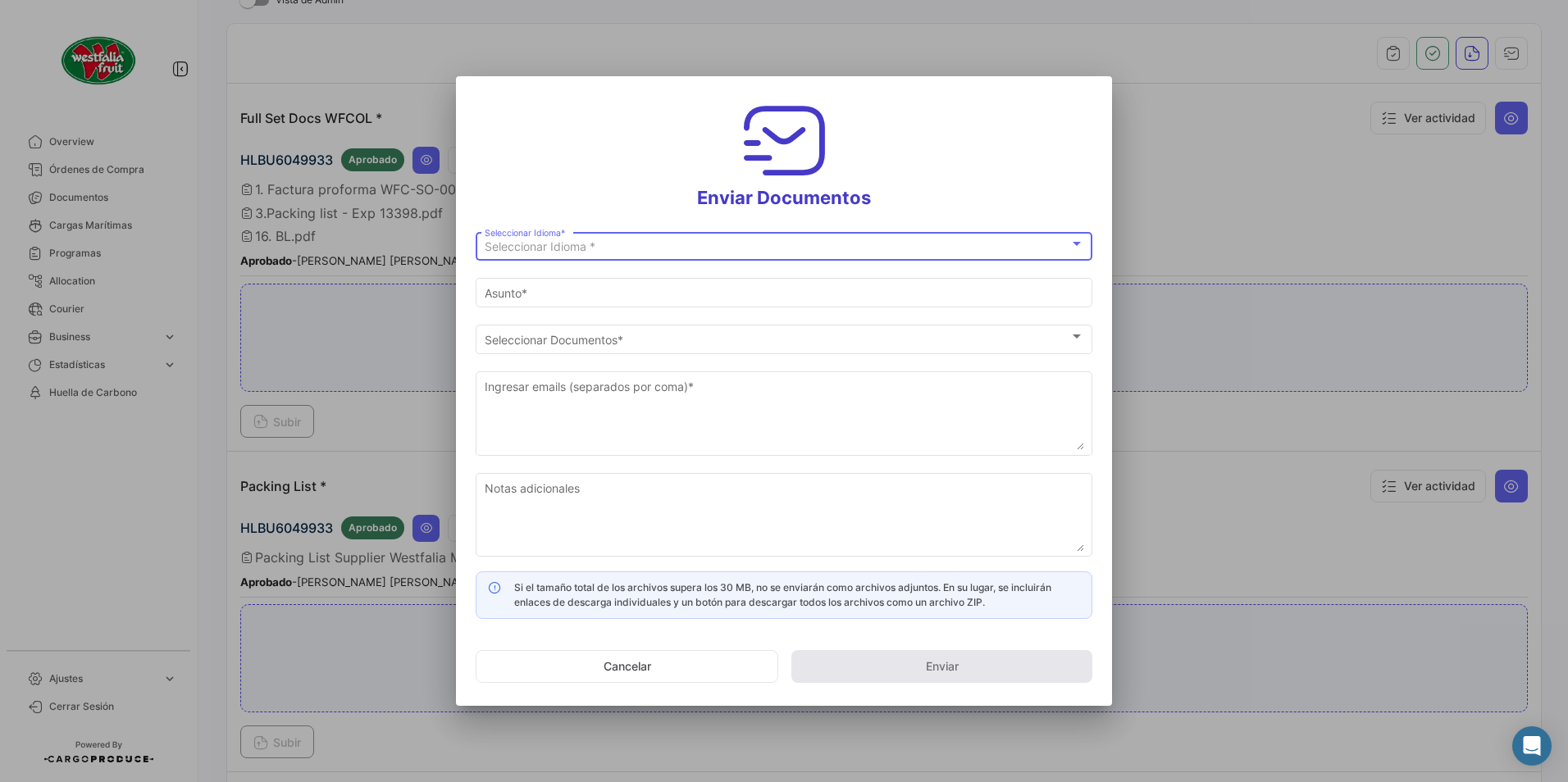
click at [521, 233] on div "Seleccionar Idioma * Seleccionar Idioma *" at bounding box center [784, 244] width 599 height 32
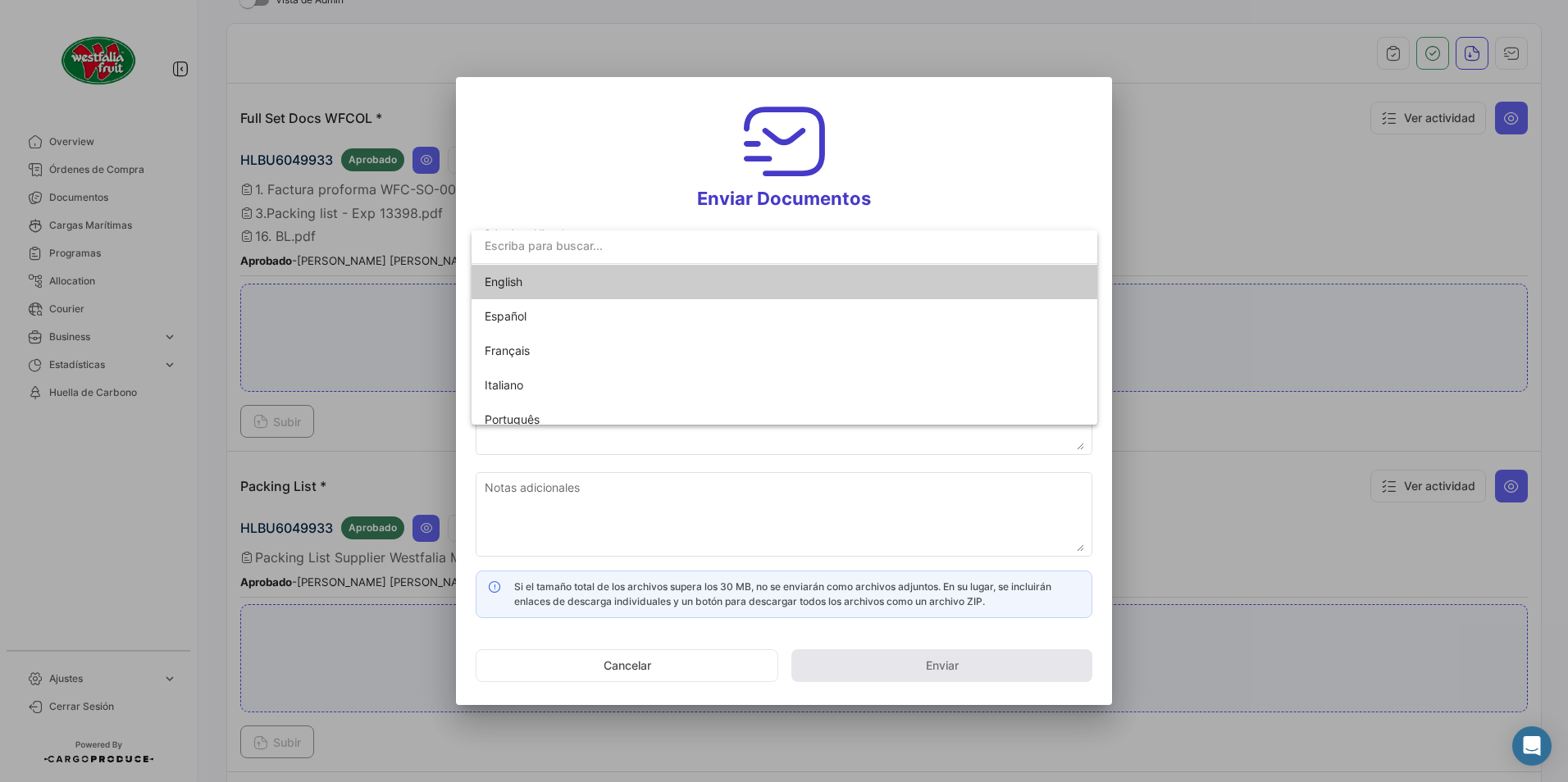
click at [492, 287] on span "English" at bounding box center [503, 281] width 38 height 14
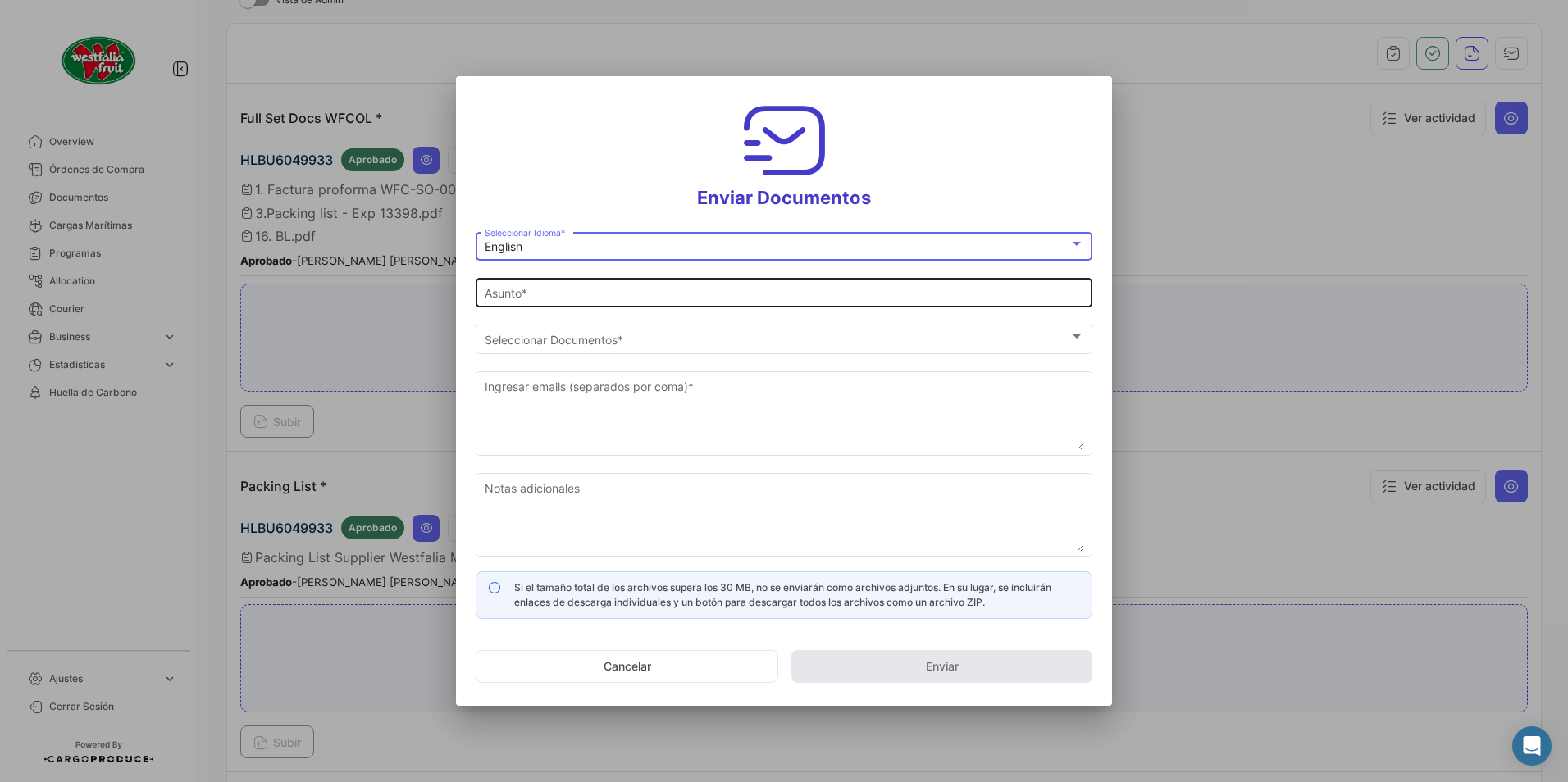
click at [528, 291] on input "Asunto *" at bounding box center [784, 294] width 599 height 14
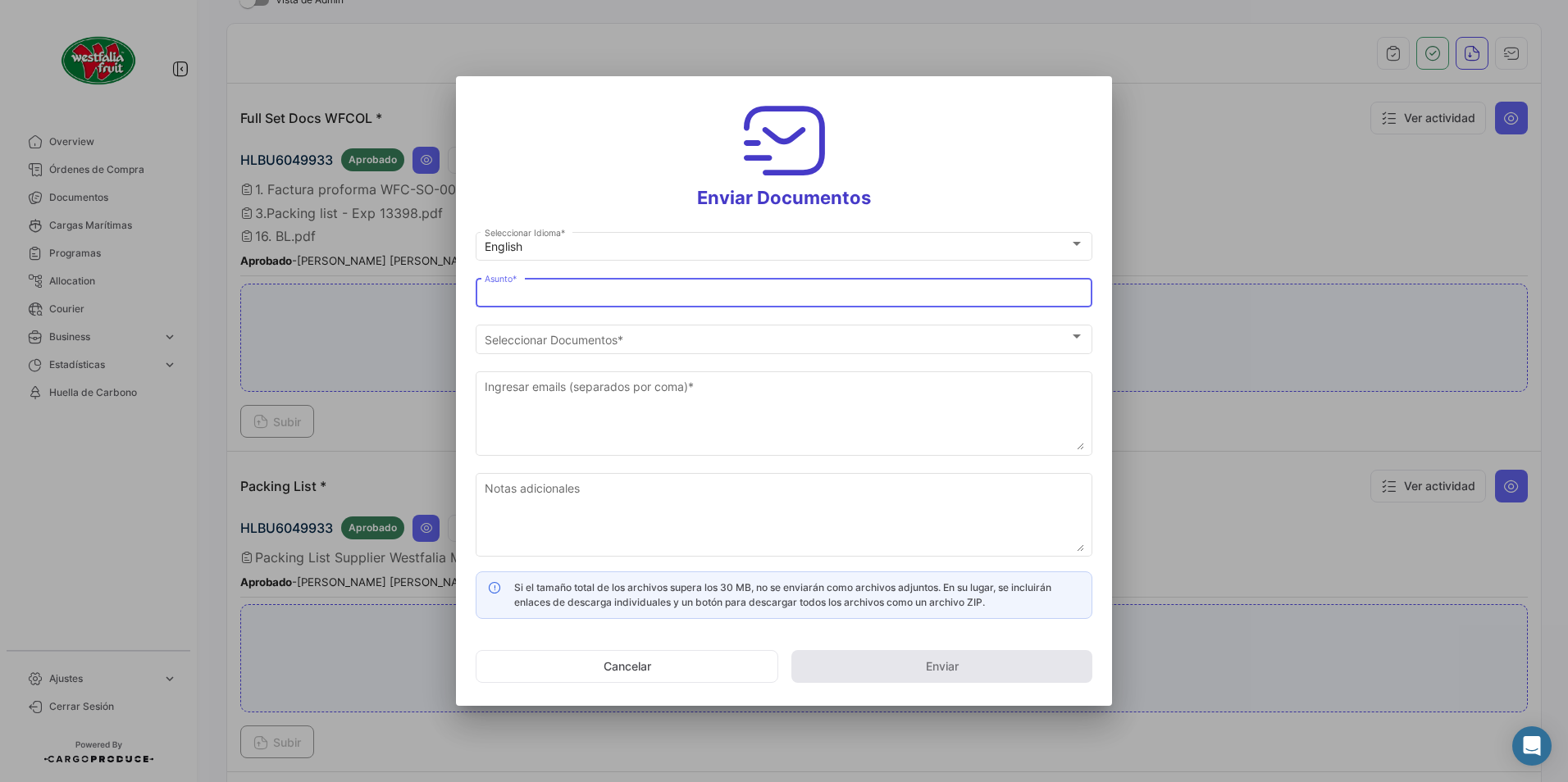
click at [491, 296] on input "Asunto *" at bounding box center [784, 294] width 599 height 14
click at [491, 296] on input "[PERSON_NAME] [PERSON_NAME] has shared the documents of PO # WFC-SO-002708 with…" at bounding box center [784, 294] width 599 height 14
click at [557, 295] on input "[PERSON_NAME] [PERSON_NAME] has shared the documents of PO # WFC-SO-002708 with…" at bounding box center [784, 294] width 599 height 14
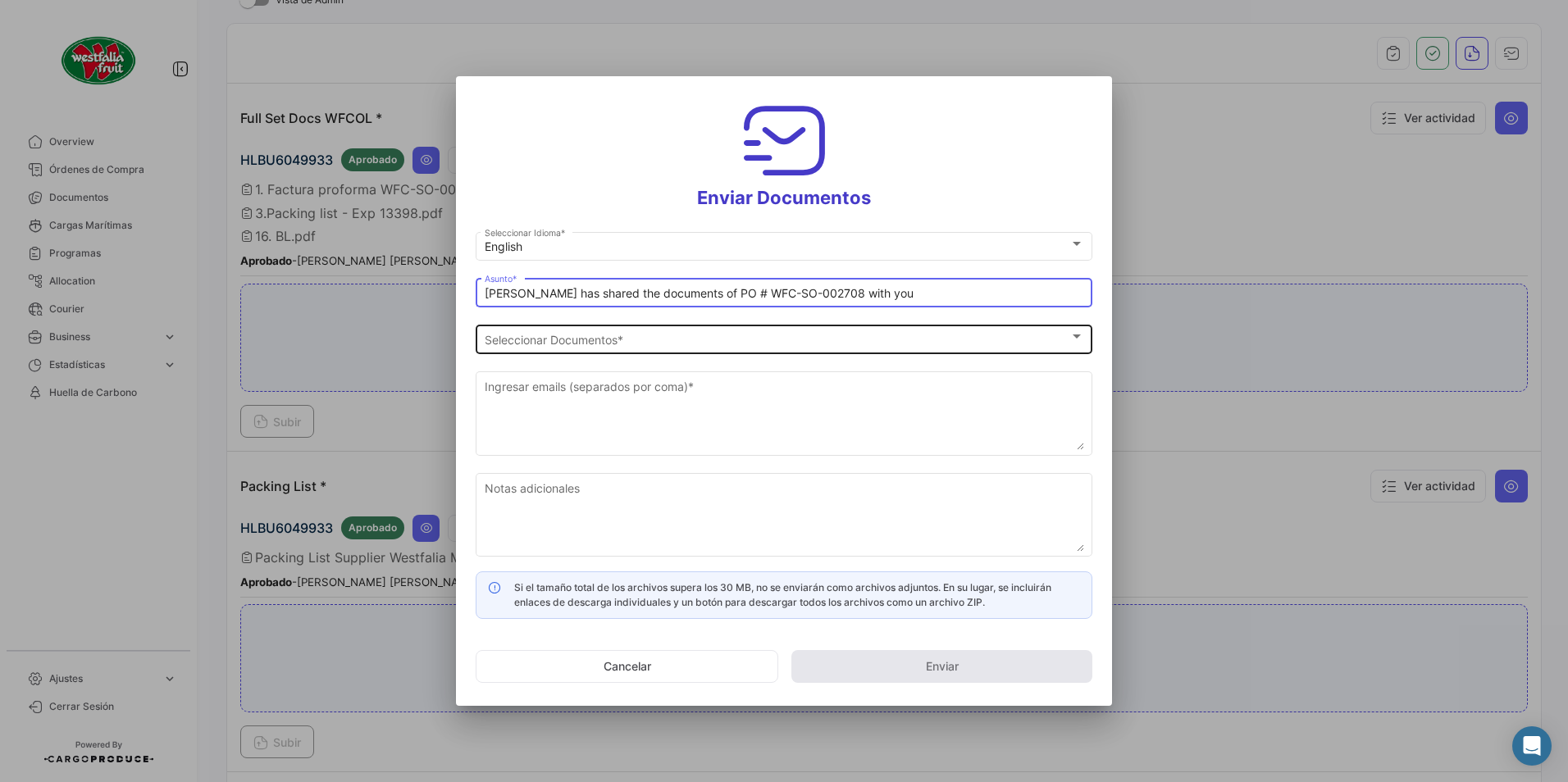
type input "[PERSON_NAME] has shared the documents of PO # WFC-SO-002708 with you"
click at [521, 341] on span "Seleccionar Documentos" at bounding box center [777, 339] width 585 height 14
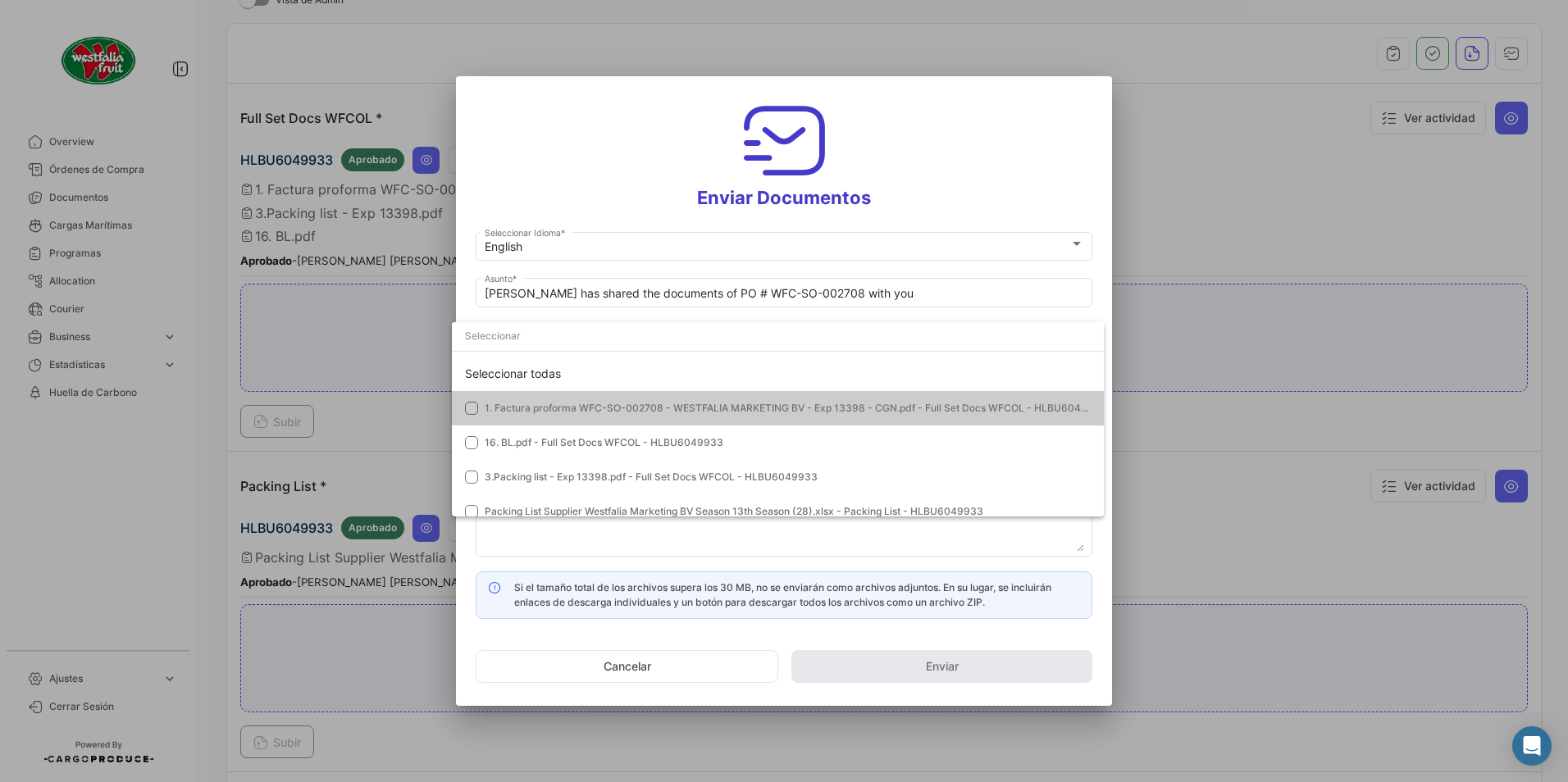
click at [529, 398] on mat-option "1. Factura proforma WFC-SO-002708 - WESTFALIA MARKETING BV - Exp 13398 - CGN.pd…" at bounding box center [778, 409] width 652 height 35
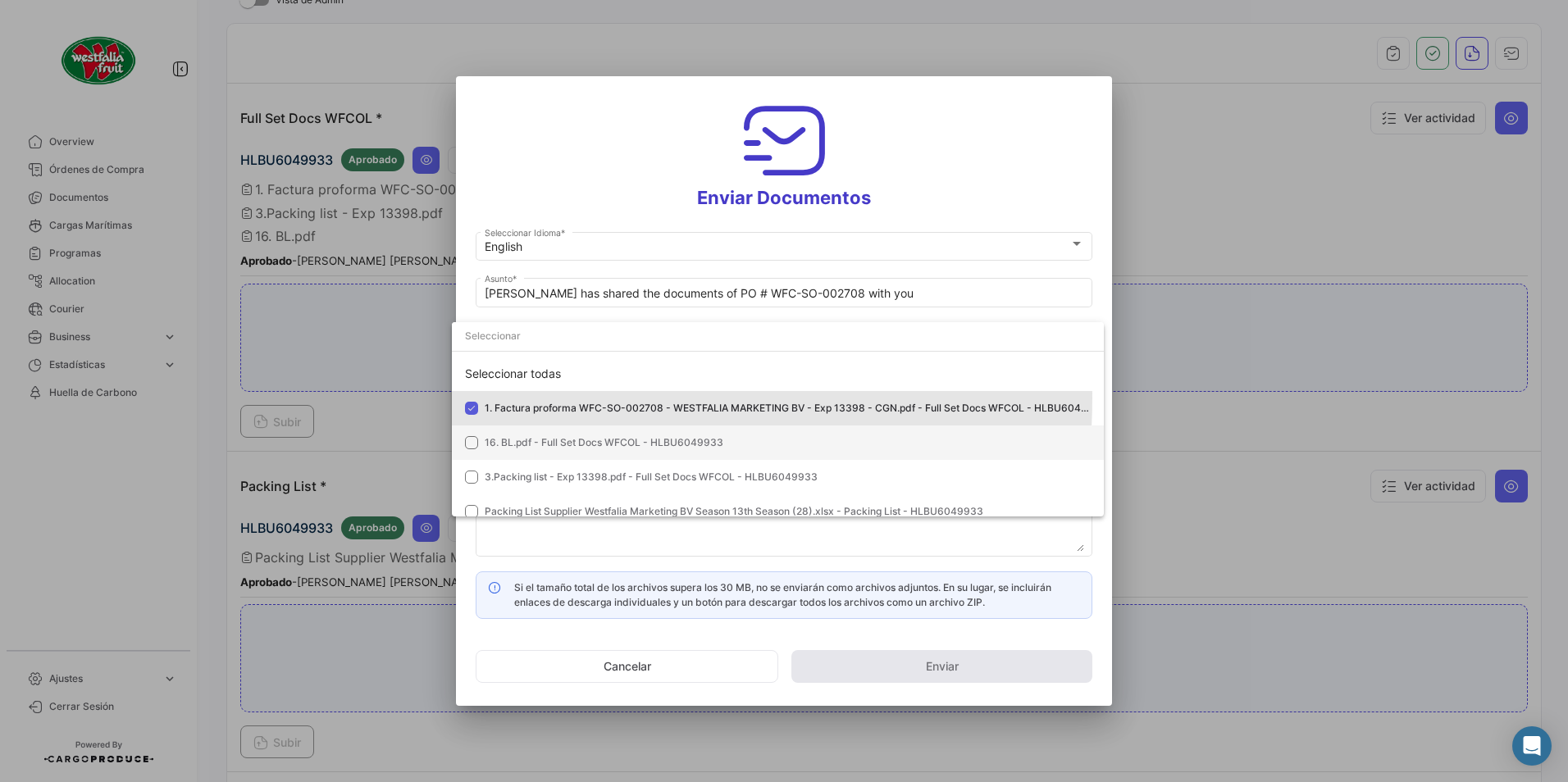
click at [525, 439] on span "16. BL.pdf - Full Set Docs WFCOL - HLBU6049933" at bounding box center [604, 442] width 239 height 12
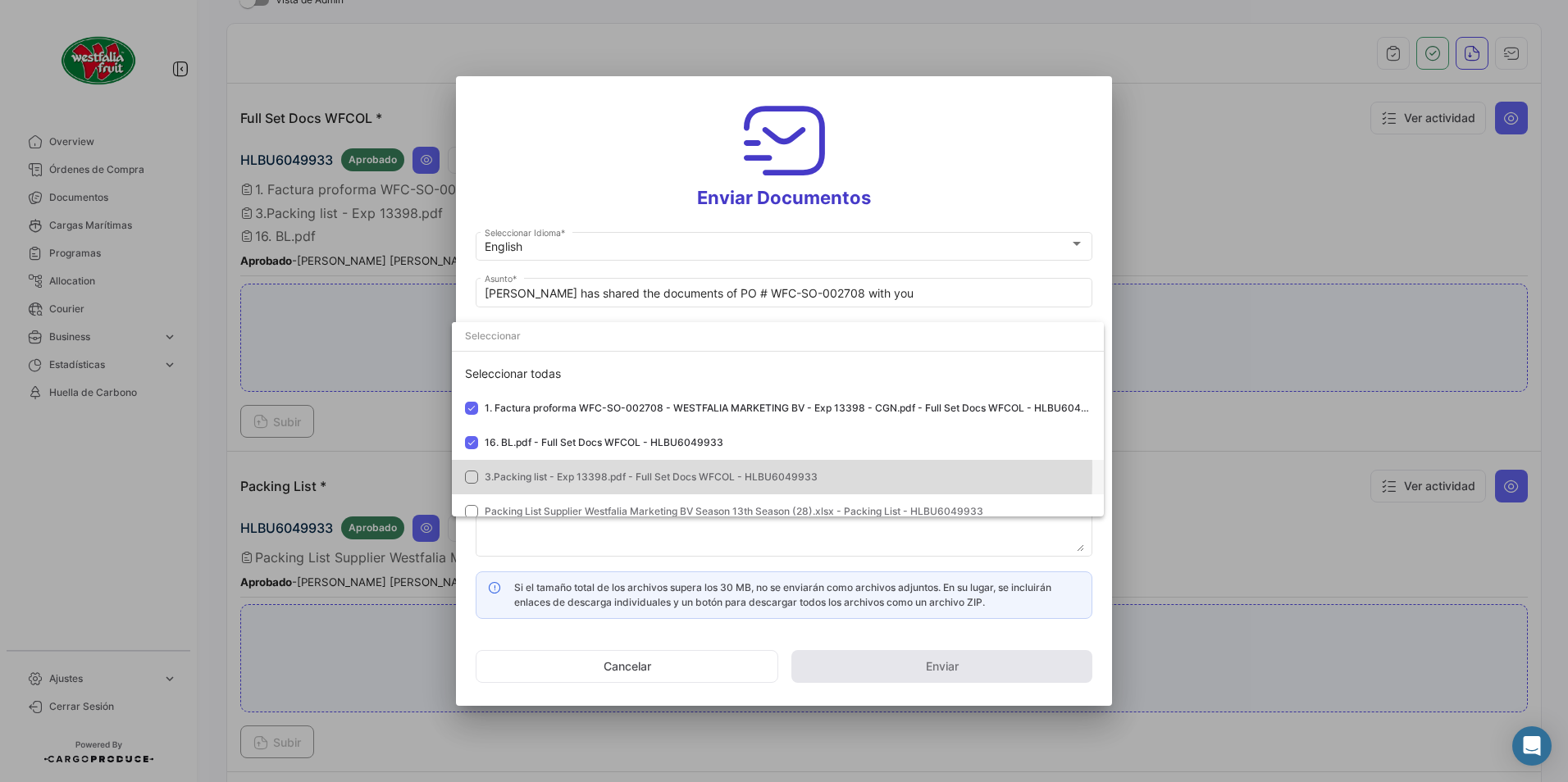
click at [514, 472] on span "3.Packing list - Exp 13398.pdf - Full Set Docs WFCOL - HLBU6049933" at bounding box center [651, 476] width 333 height 12
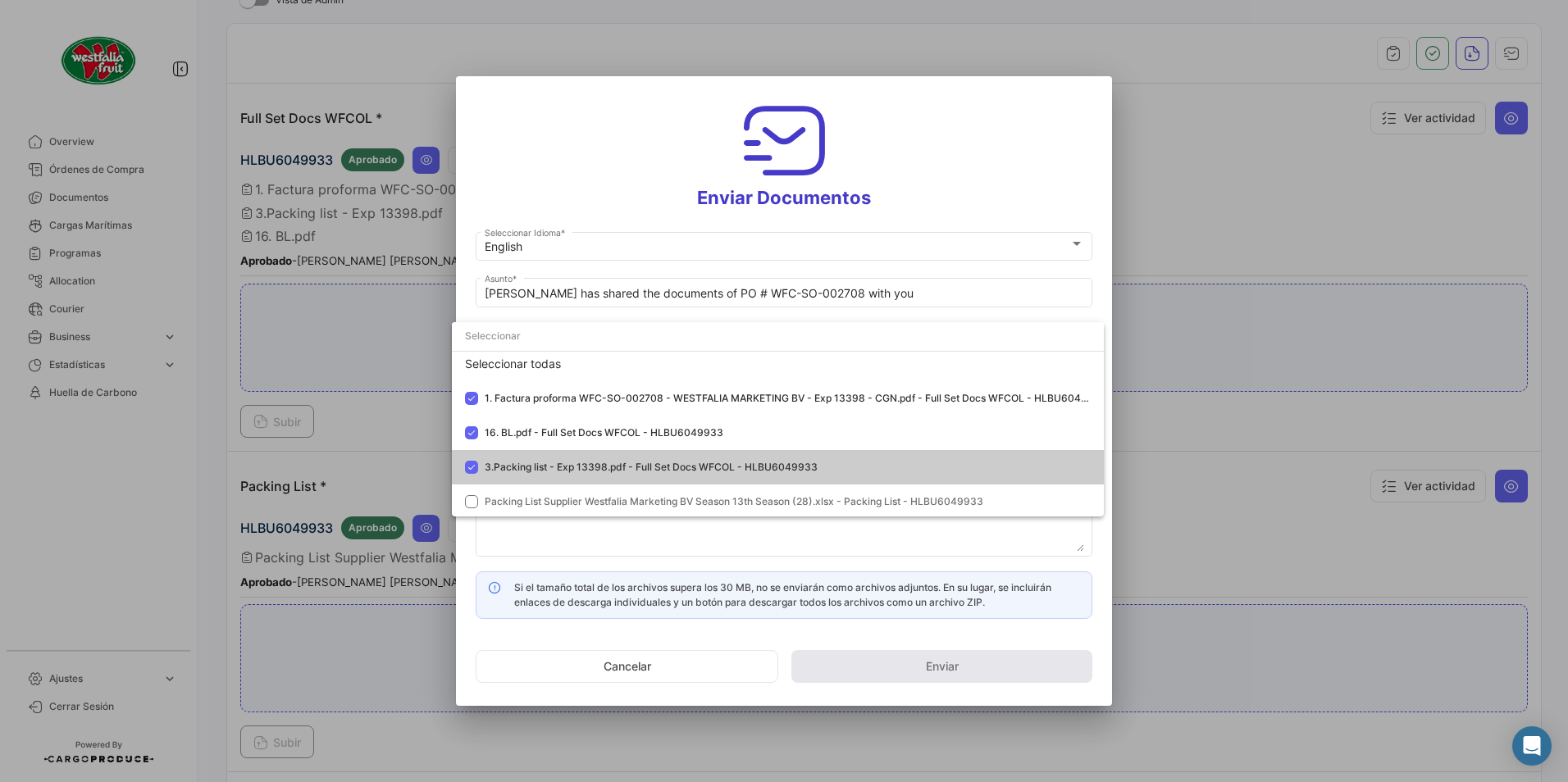
scroll to position [12, 0]
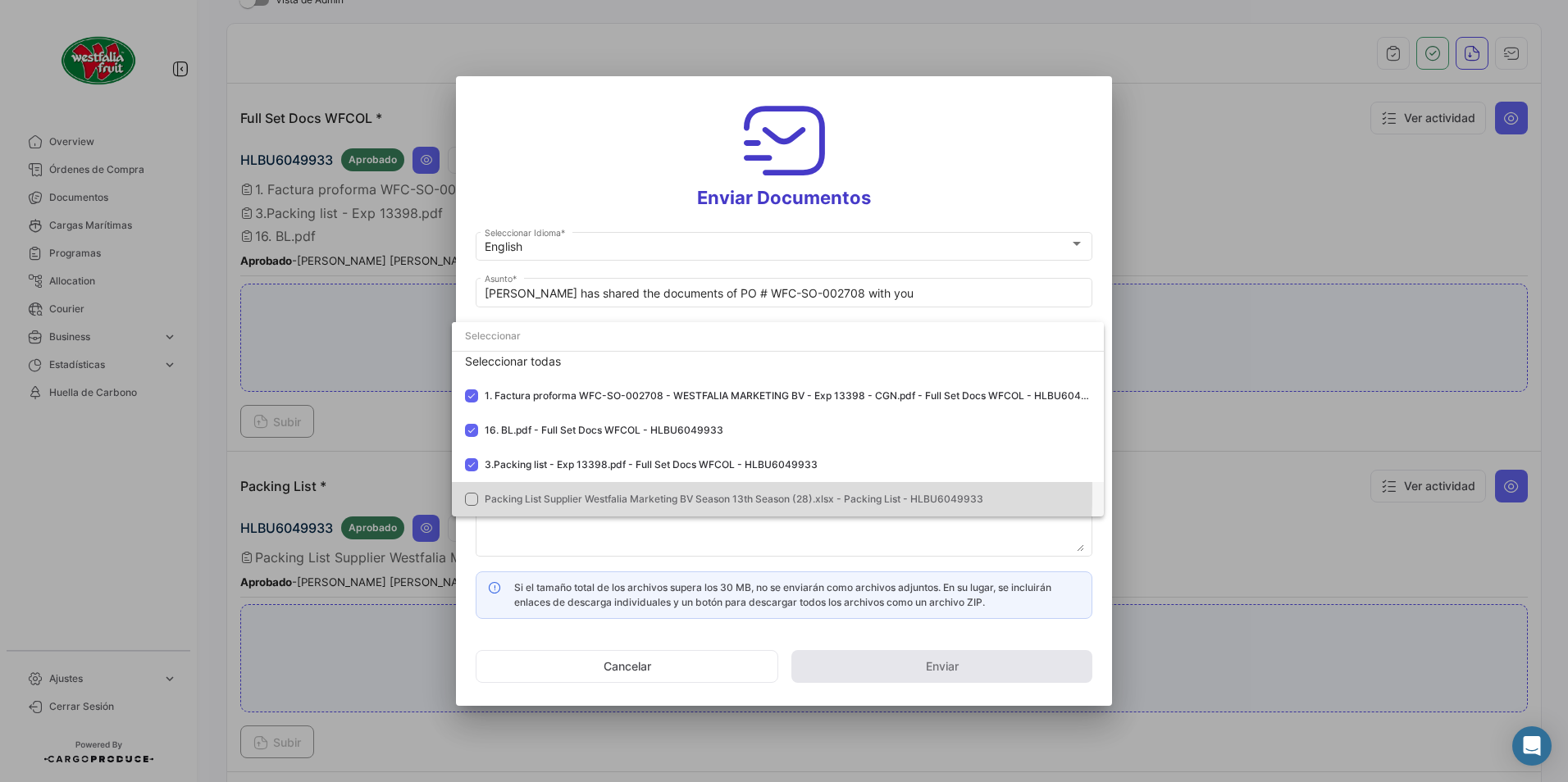
click at [526, 493] on span "Packing List Supplier Westfalia Marketing BV Season 13th Season (28).xlsx - Pac…" at bounding box center [734, 498] width 499 height 12
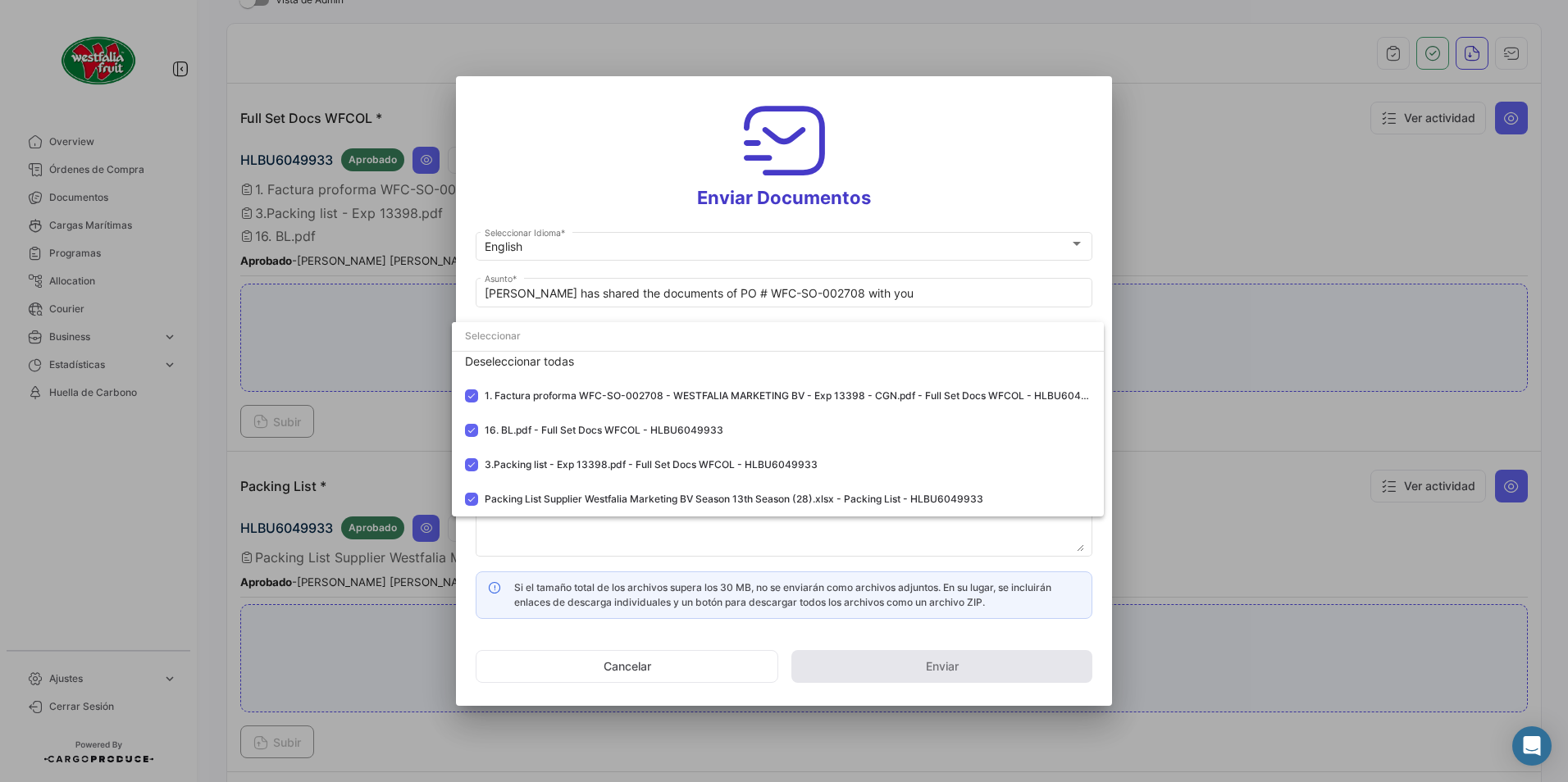
click at [930, 194] on div at bounding box center [784, 391] width 1568 height 782
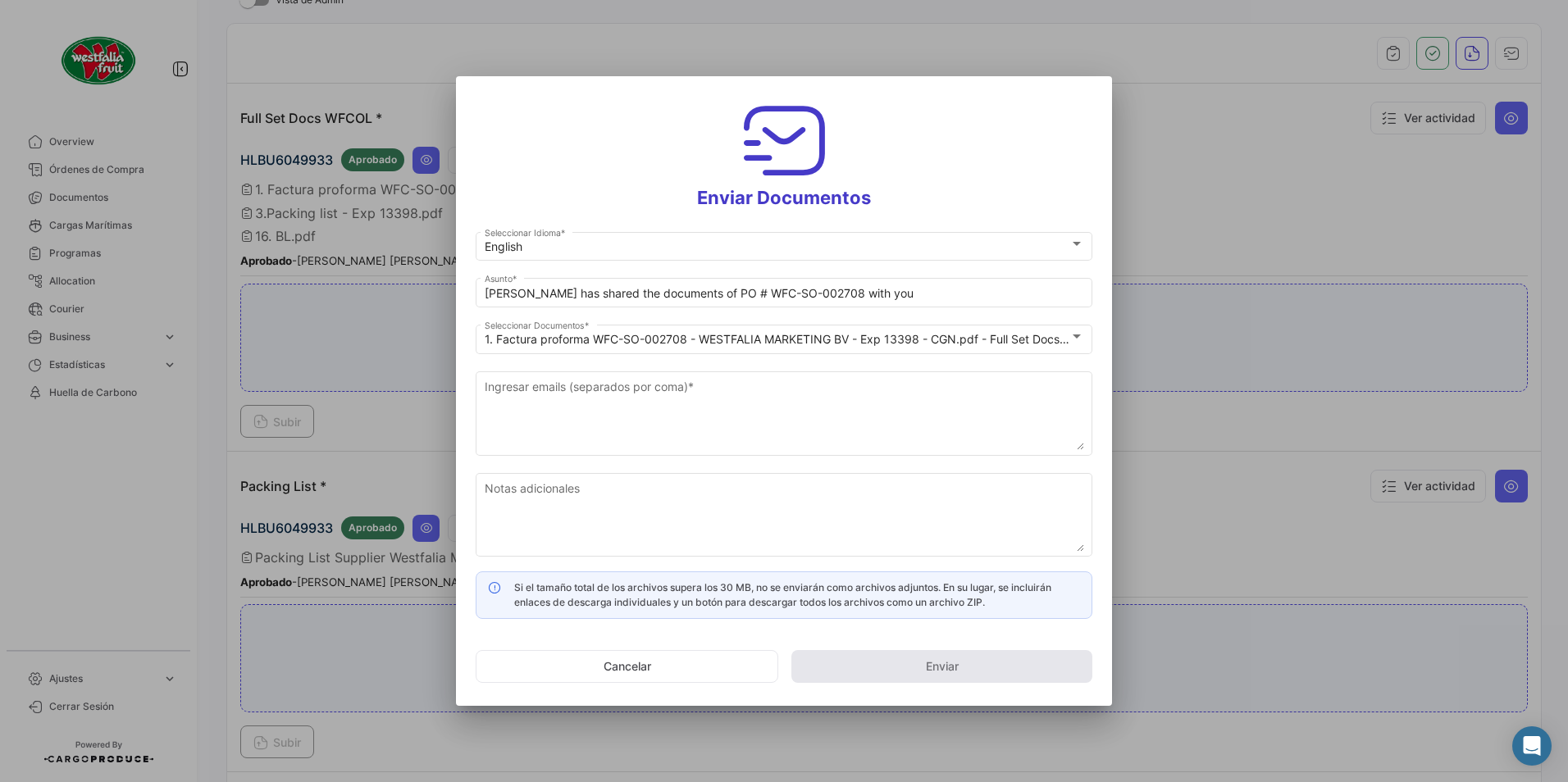
click at [656, 368] on mat-form-field "1. Factura proforma WFC-SO-002708 - WESTFALIA MARKETING BV - Exp 13398 - CGN.pd…" at bounding box center [784, 344] width 617 height 47
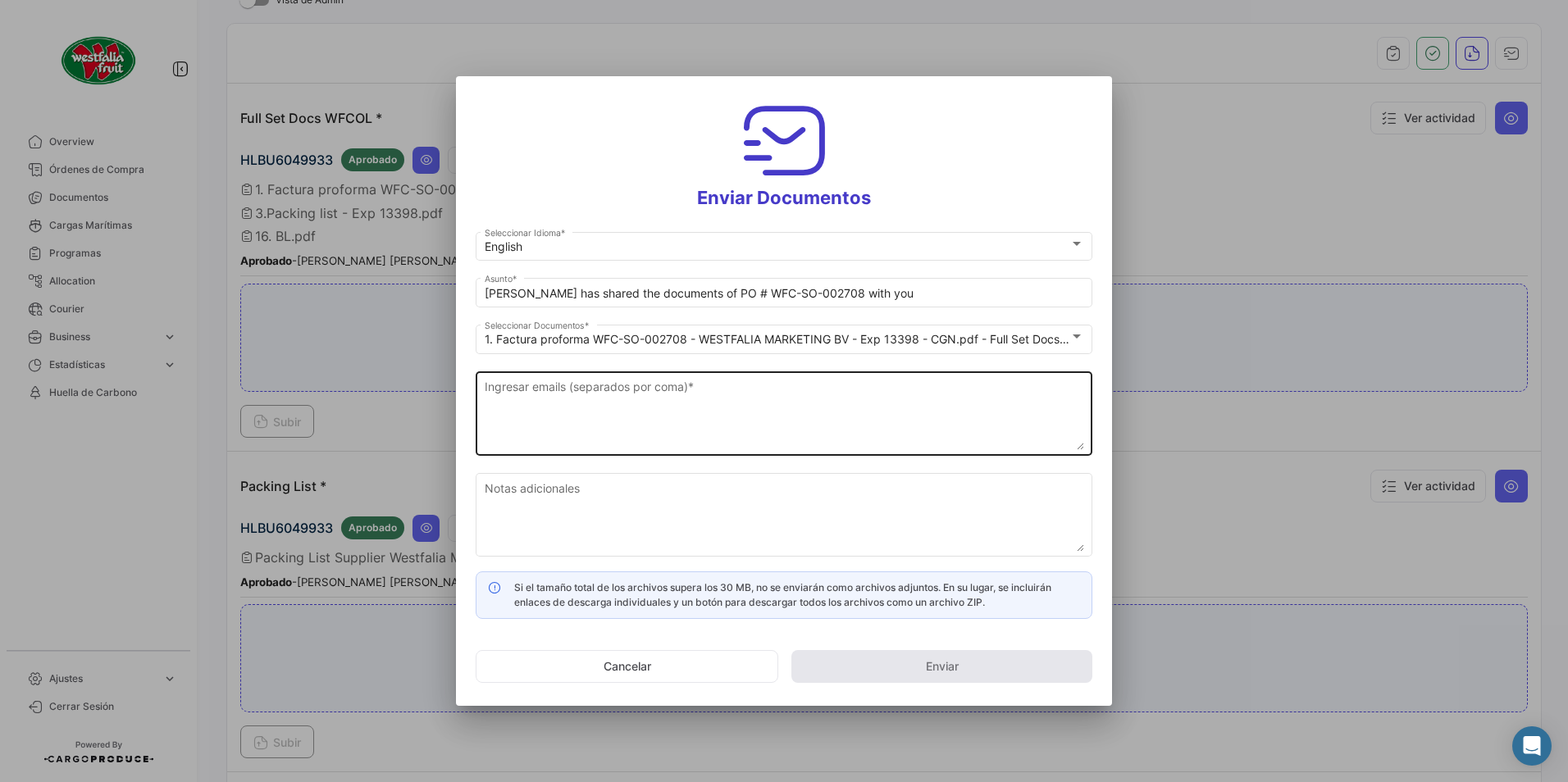
click at [636, 389] on textarea "Ingresar emails (separados por coma) *" at bounding box center [784, 413] width 599 height 72
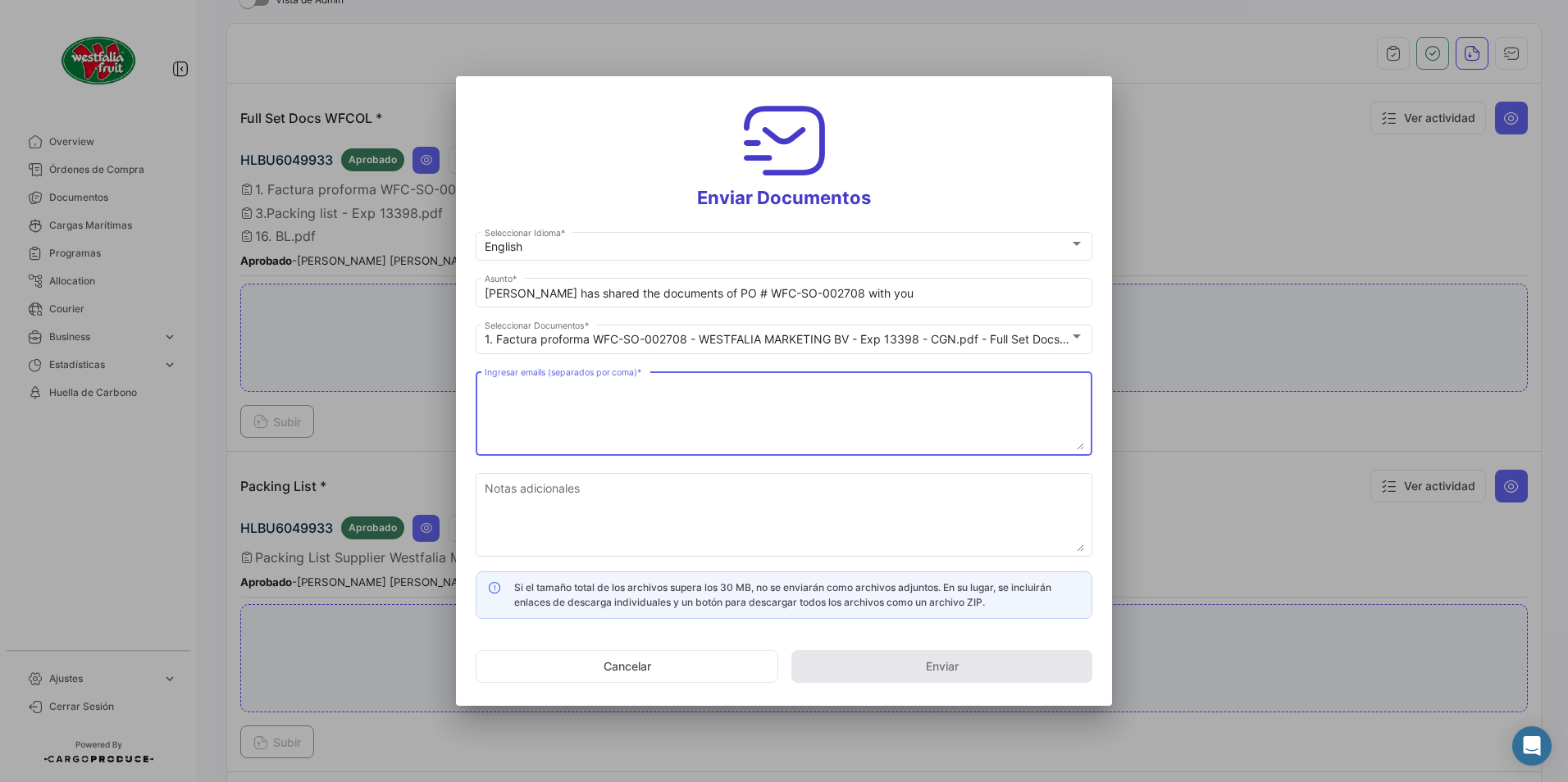
paste textarea "[DOMAIN_NAME][EMAIL_ADDRESS][DOMAIN_NAME]"
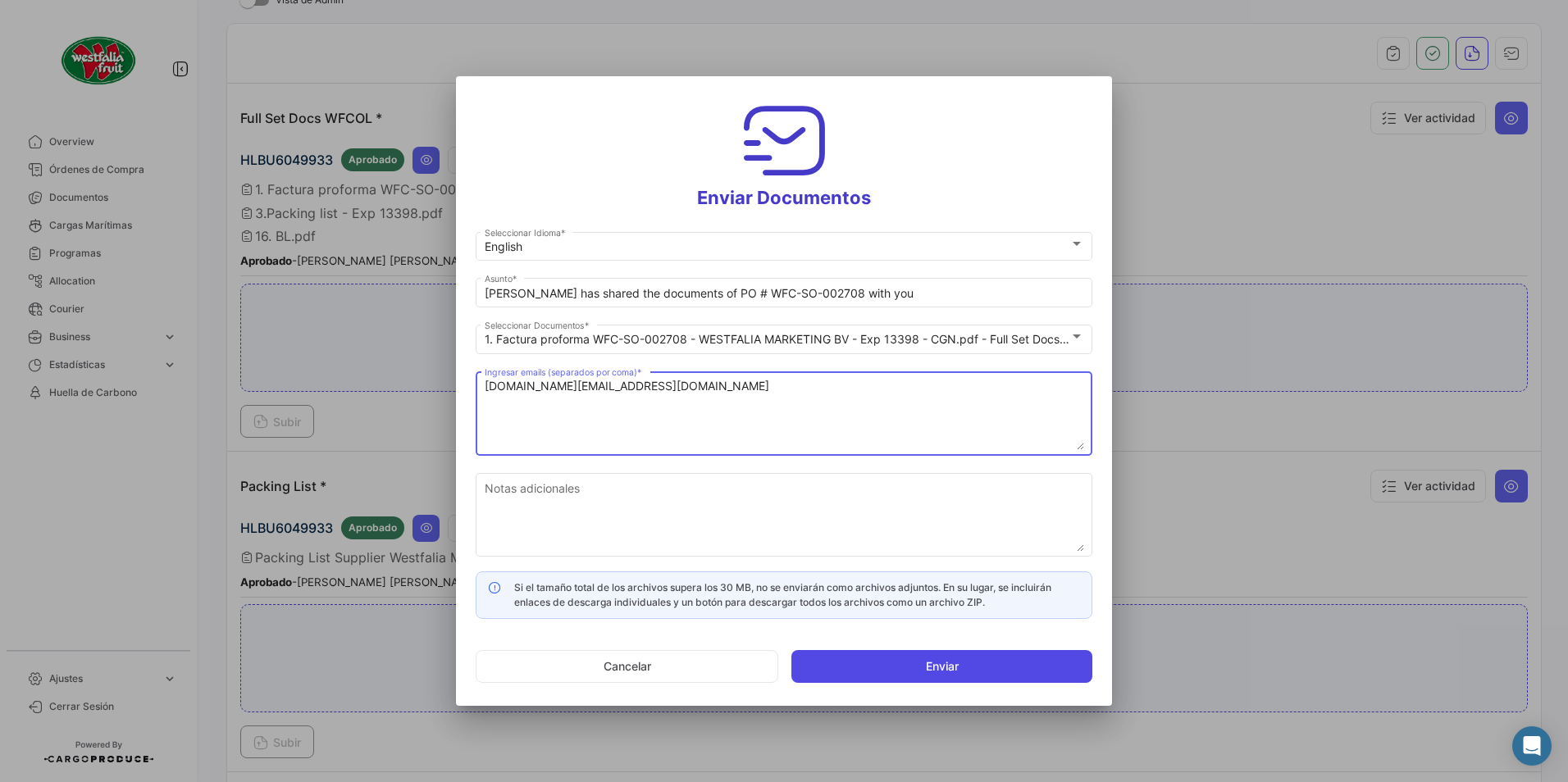
type textarea "[DOMAIN_NAME][EMAIL_ADDRESS][DOMAIN_NAME]"
click at [853, 659] on button "Enviar" at bounding box center [941, 667] width 301 height 33
